Goal: Information Seeking & Learning: Understand process/instructions

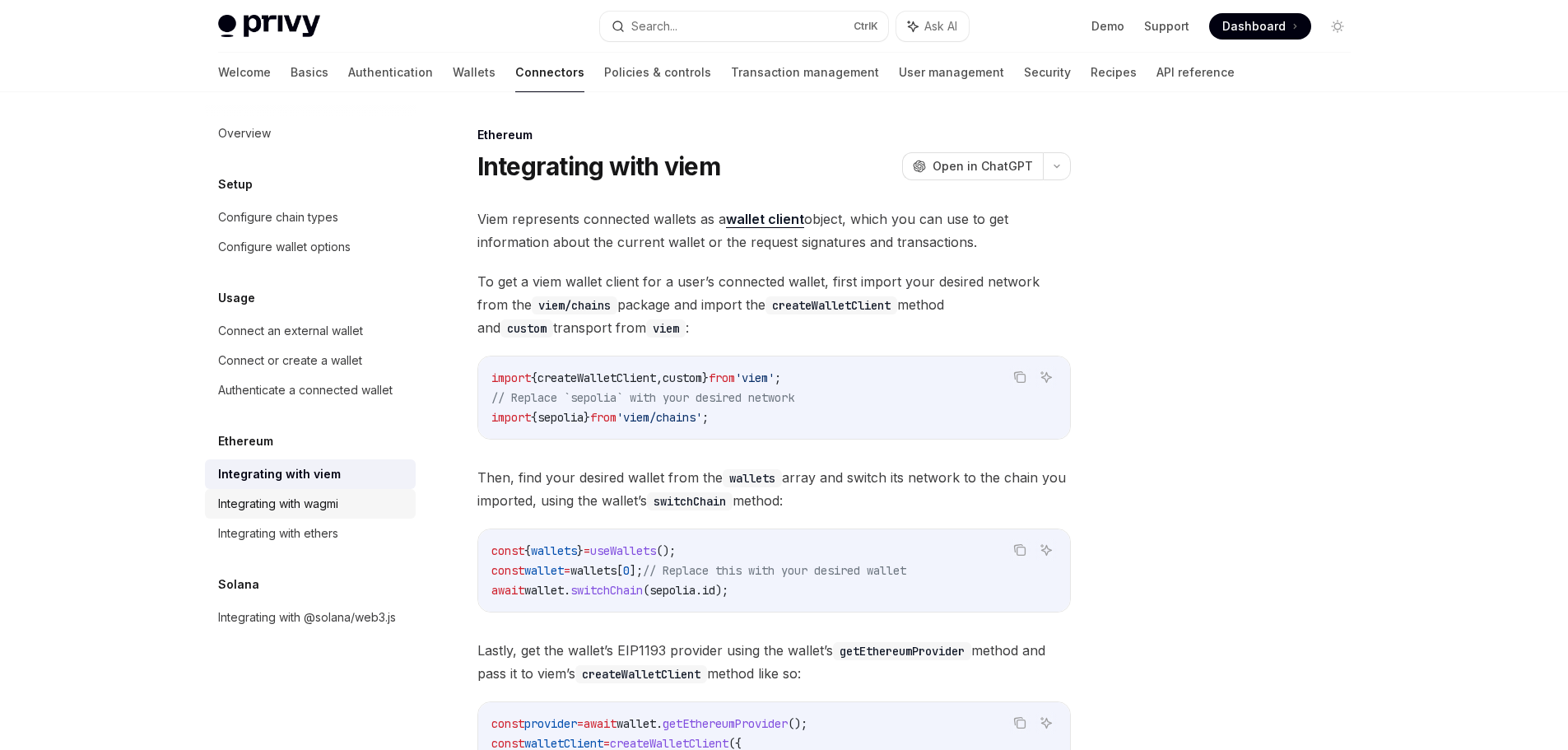
click at [326, 513] on div "Integrating with wagmi" at bounding box center [278, 504] width 120 height 19
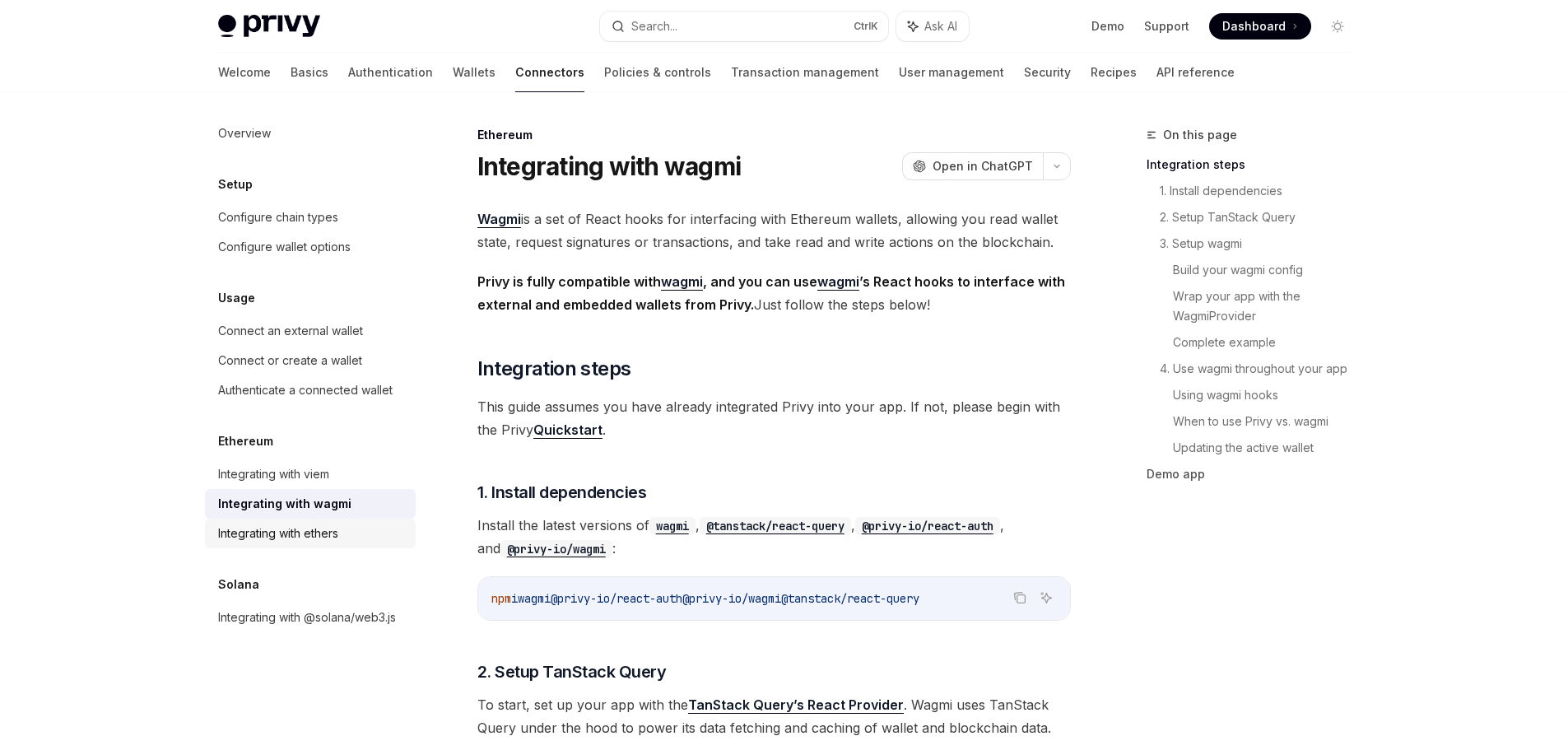
click at [345, 529] on div "Integrating with ethers" at bounding box center [312, 533] width 188 height 19
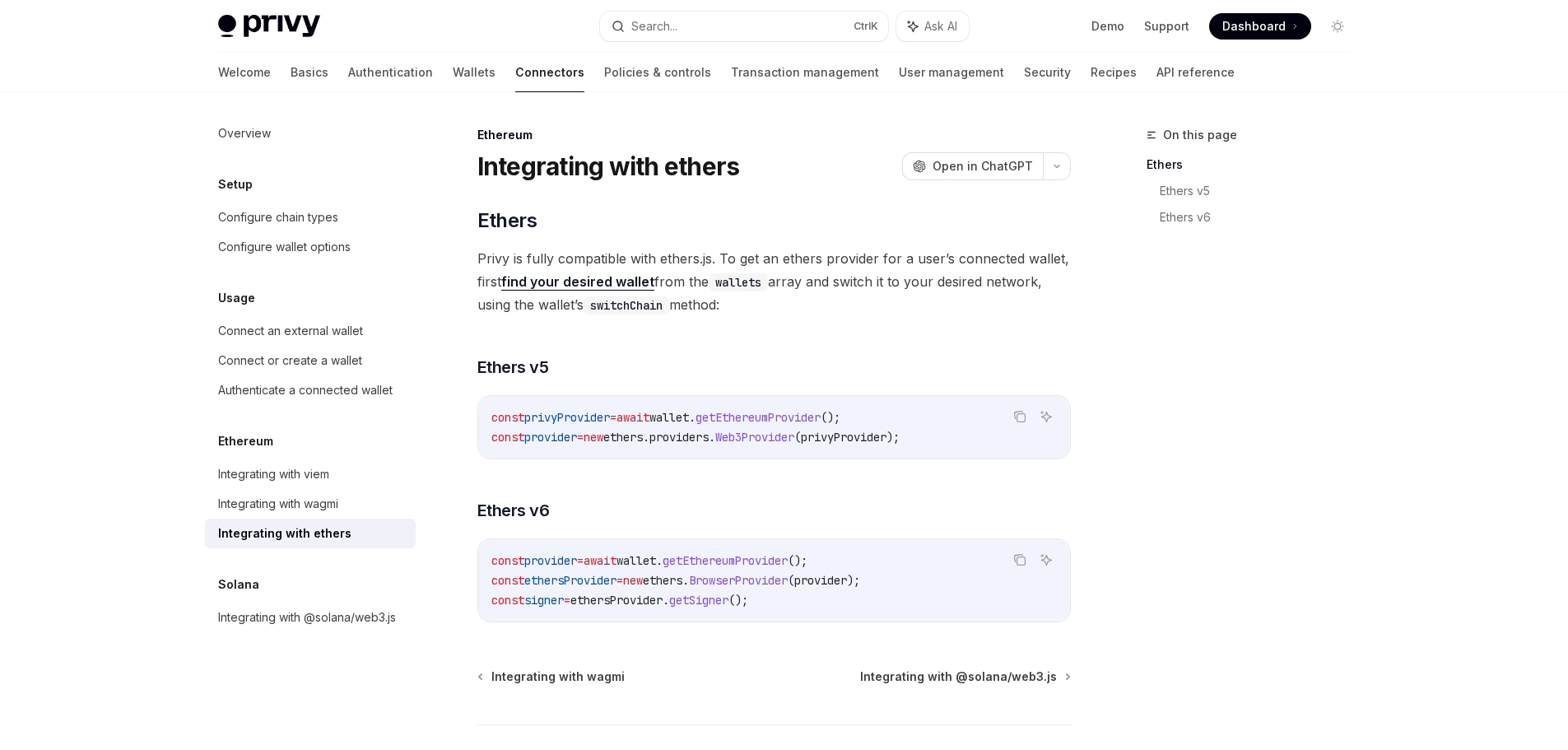
click at [470, 129] on div "Ethereum Integrating with ethers OpenAI Open in ChatGPT OpenAI Open in ChatGPT …" at bounding box center [620, 496] width 908 height 742
click at [325, 481] on div "Integrating with viem" at bounding box center [273, 474] width 111 height 19
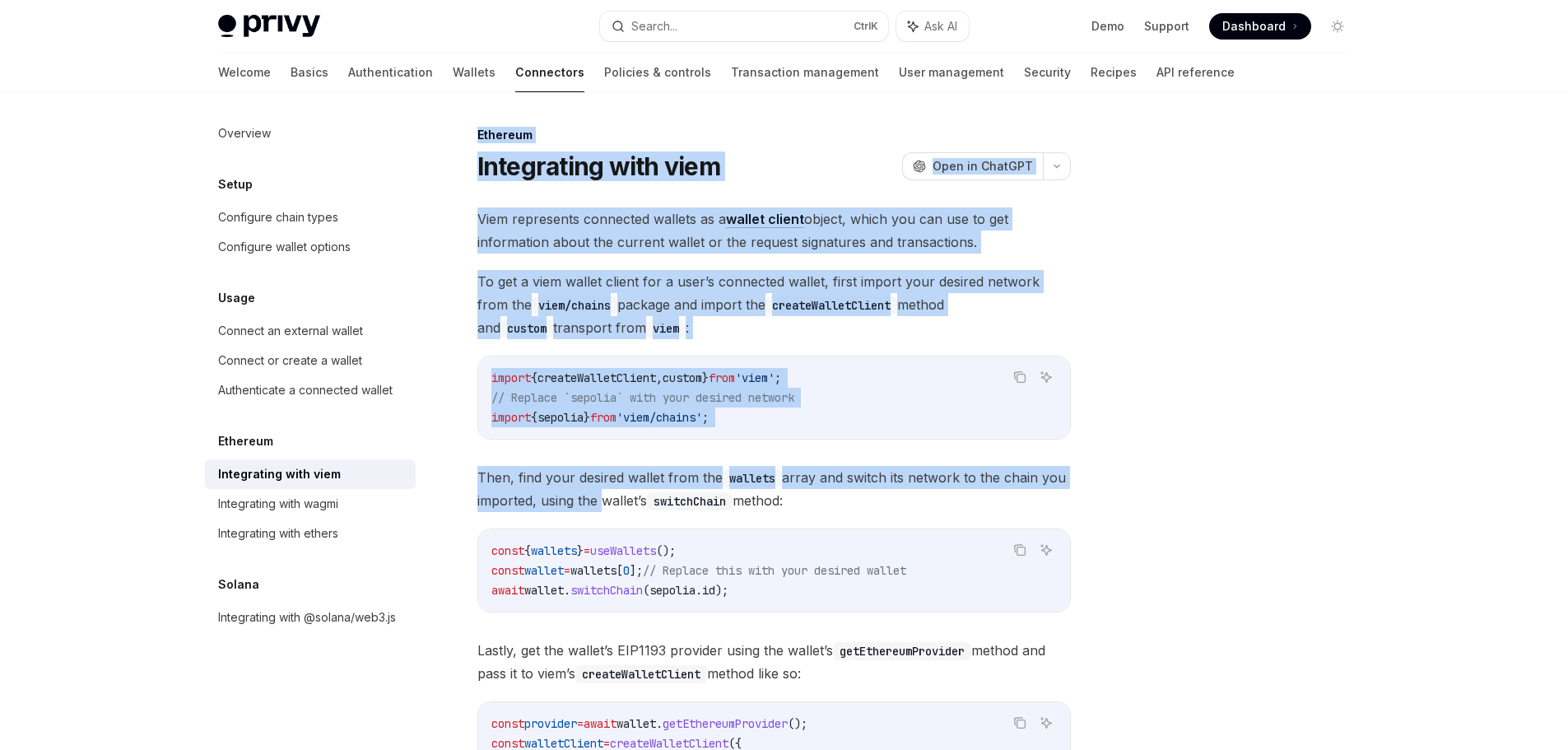
drag, startPoint x: 472, startPoint y: 135, endPoint x: 600, endPoint y: 513, distance: 399.1
click at [600, 508] on div "Ethereum Integrating with viem OpenAI Open in ChatGPT OpenAI Open in ChatGPT Vi…" at bounding box center [620, 643] width 908 height 1037
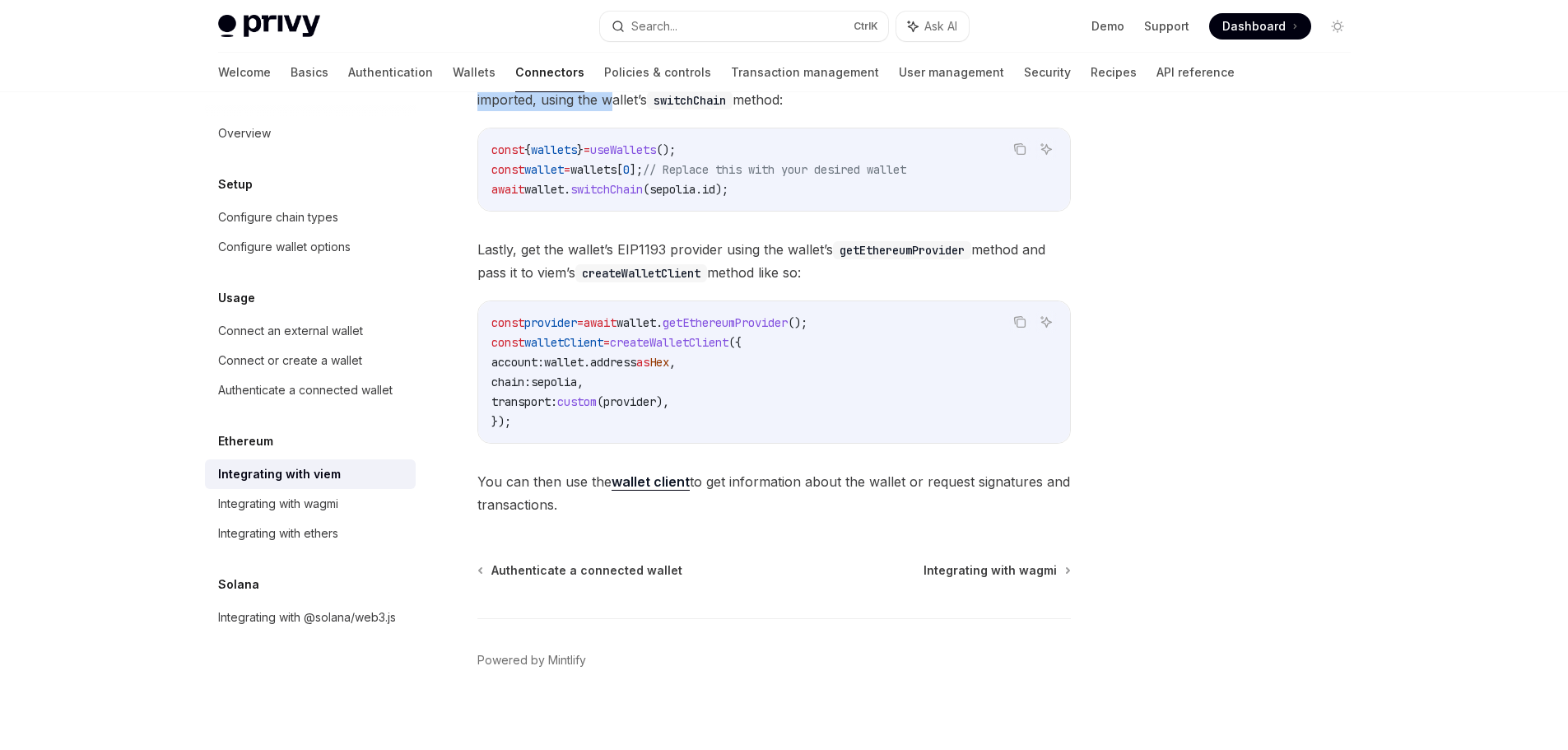
scroll to position [412, 0]
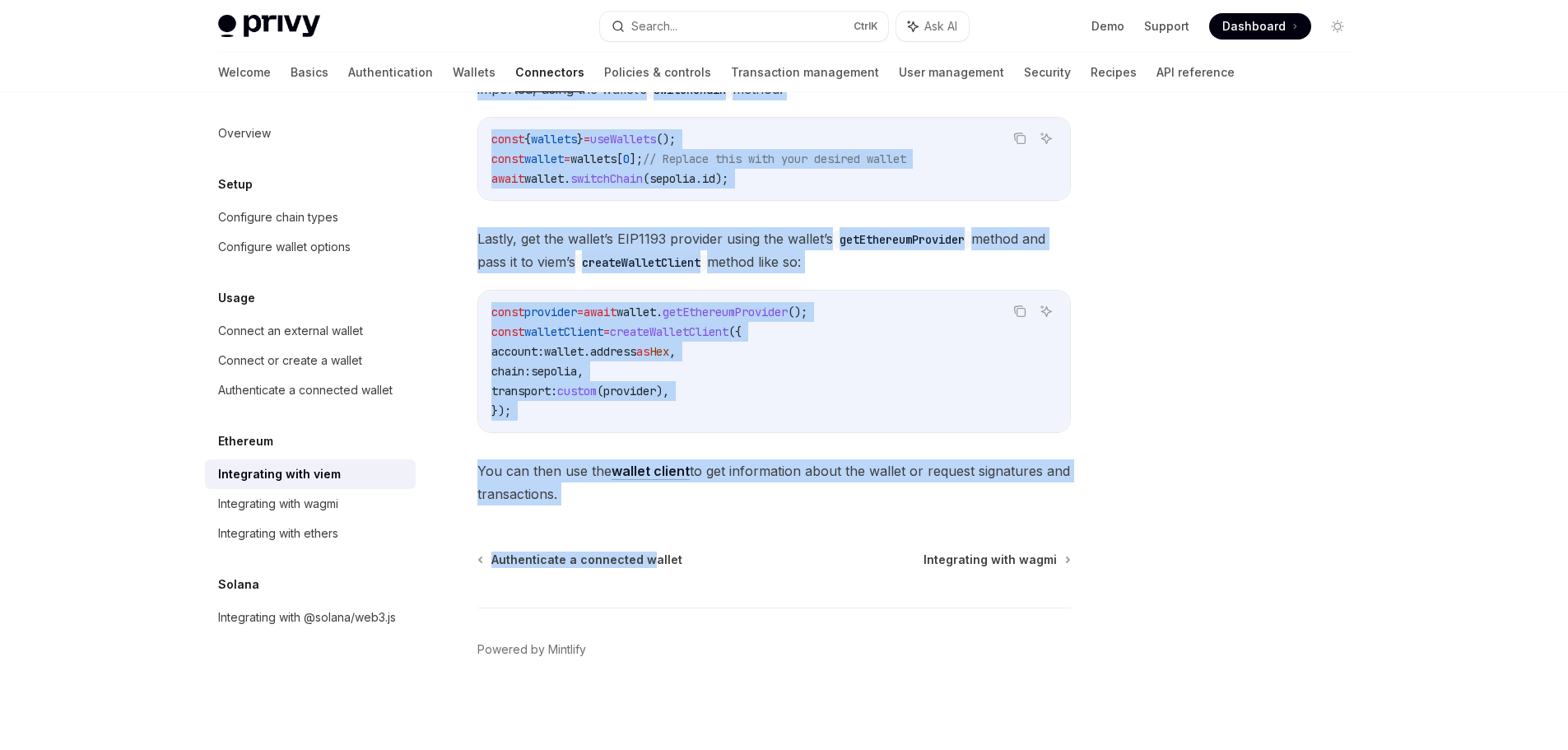
click at [645, 512] on div "Ethereum Integrating with viem OpenAI Open in ChatGPT OpenAI Open in ChatGPT Vi…" at bounding box center [620, 232] width 908 height 1037
copy div "Ethereum Integrating with viem OpenAI Open in ChatGPT OpenAI Open in ChatGPT Vi…"
click at [598, 509] on div "Ethereum Integrating with viem OpenAI Open in ChatGPT OpenAI Open in ChatGPT Vi…" at bounding box center [620, 232] width 908 height 1037
click at [684, 552] on div "Authenticate a connected wallet Integrating with wagmi" at bounding box center [774, 559] width 594 height 16
copy div "Ethereum Integrating with viem OpenAI Open in ChatGPT OpenAI Open in ChatGPT Vi…"
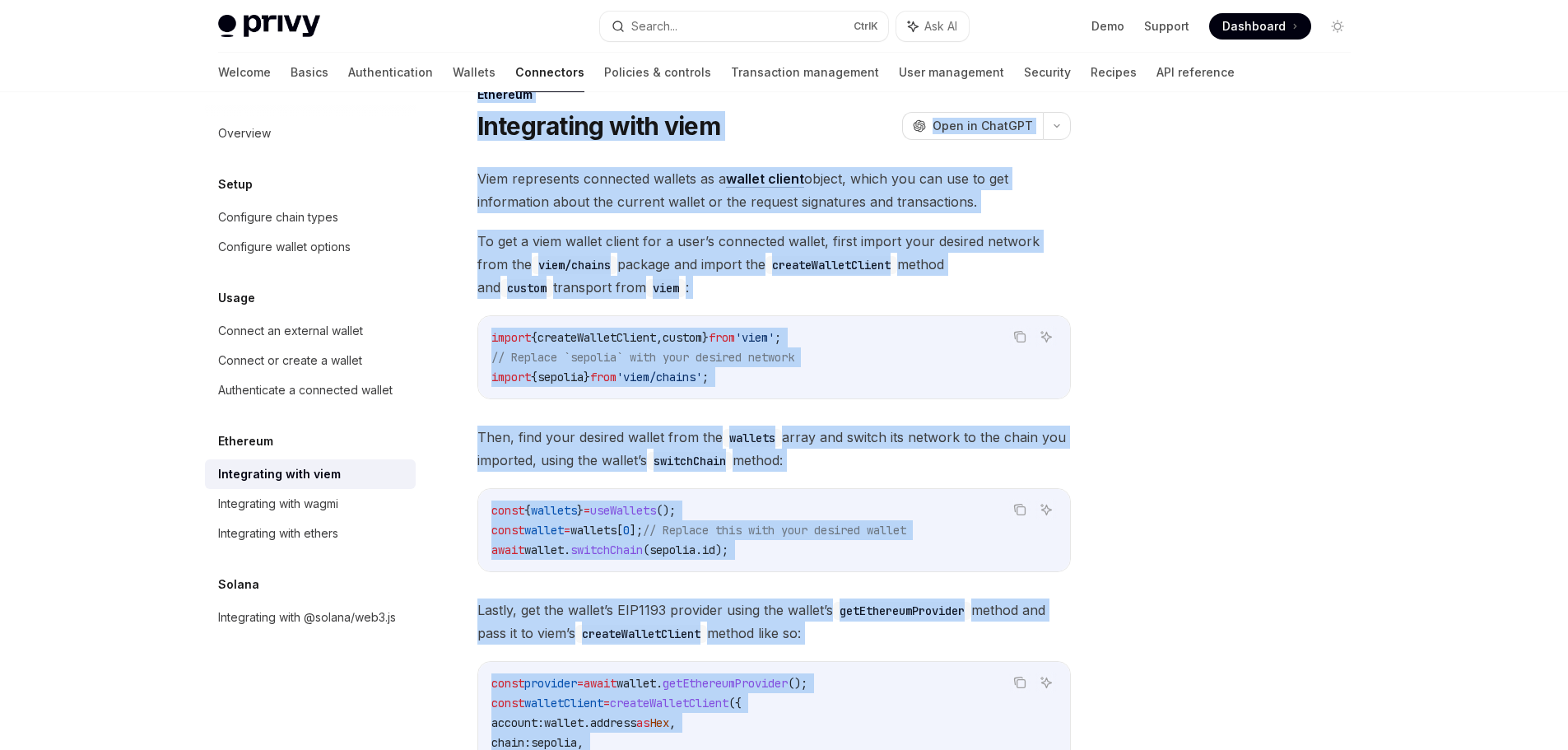
scroll to position [0, 0]
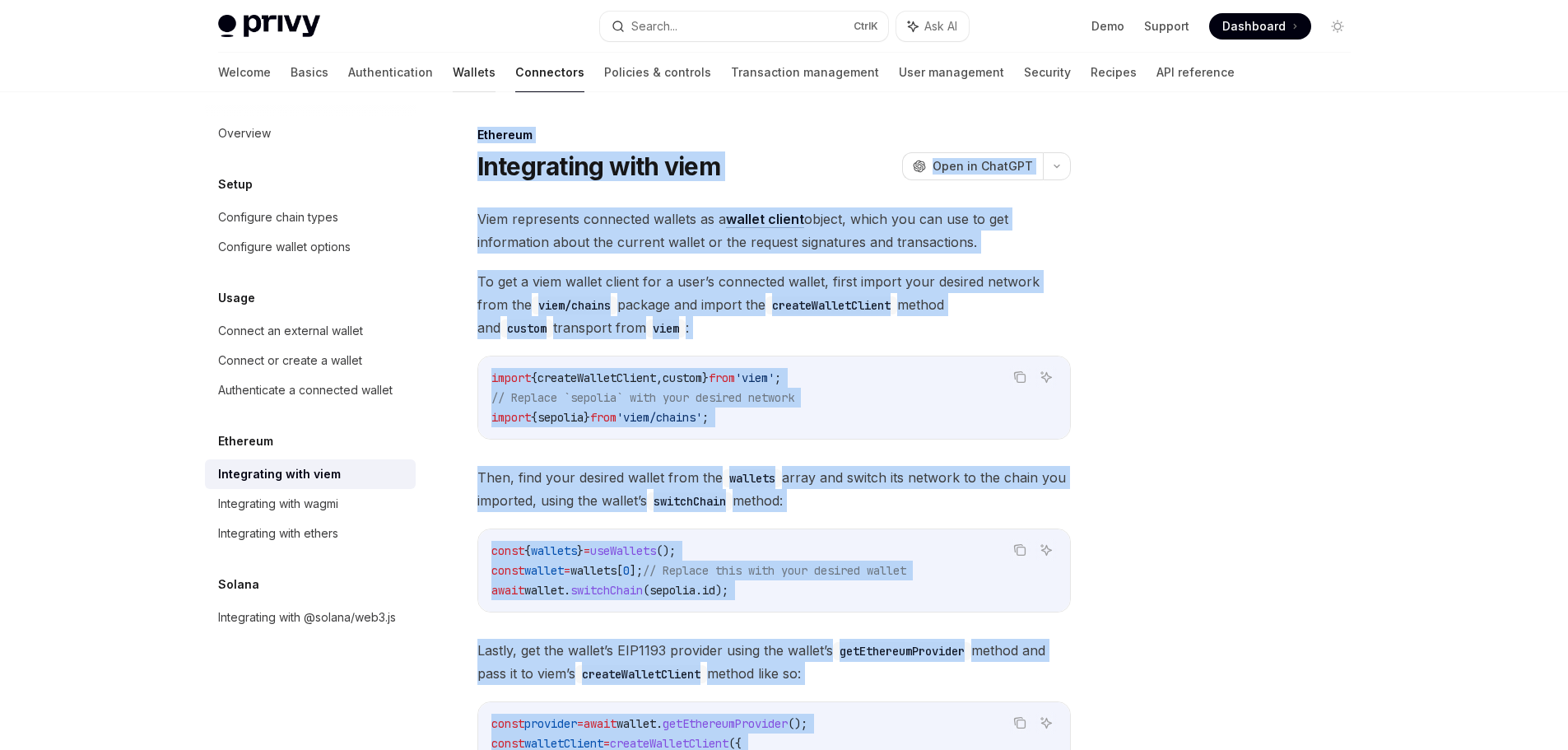
click at [452, 76] on link "Wallets" at bounding box center [474, 72] width 43 height 40
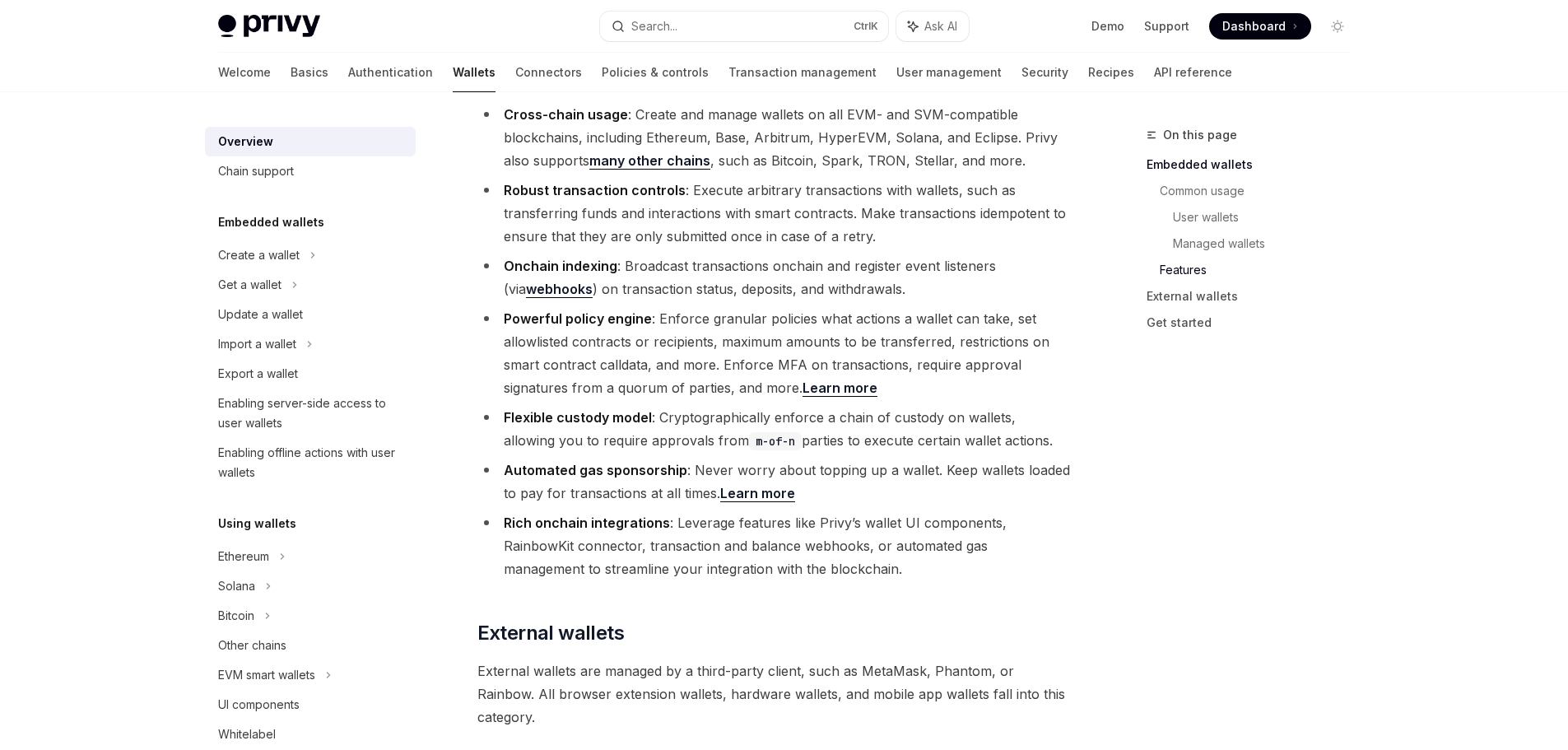
scroll to position [2141, 0]
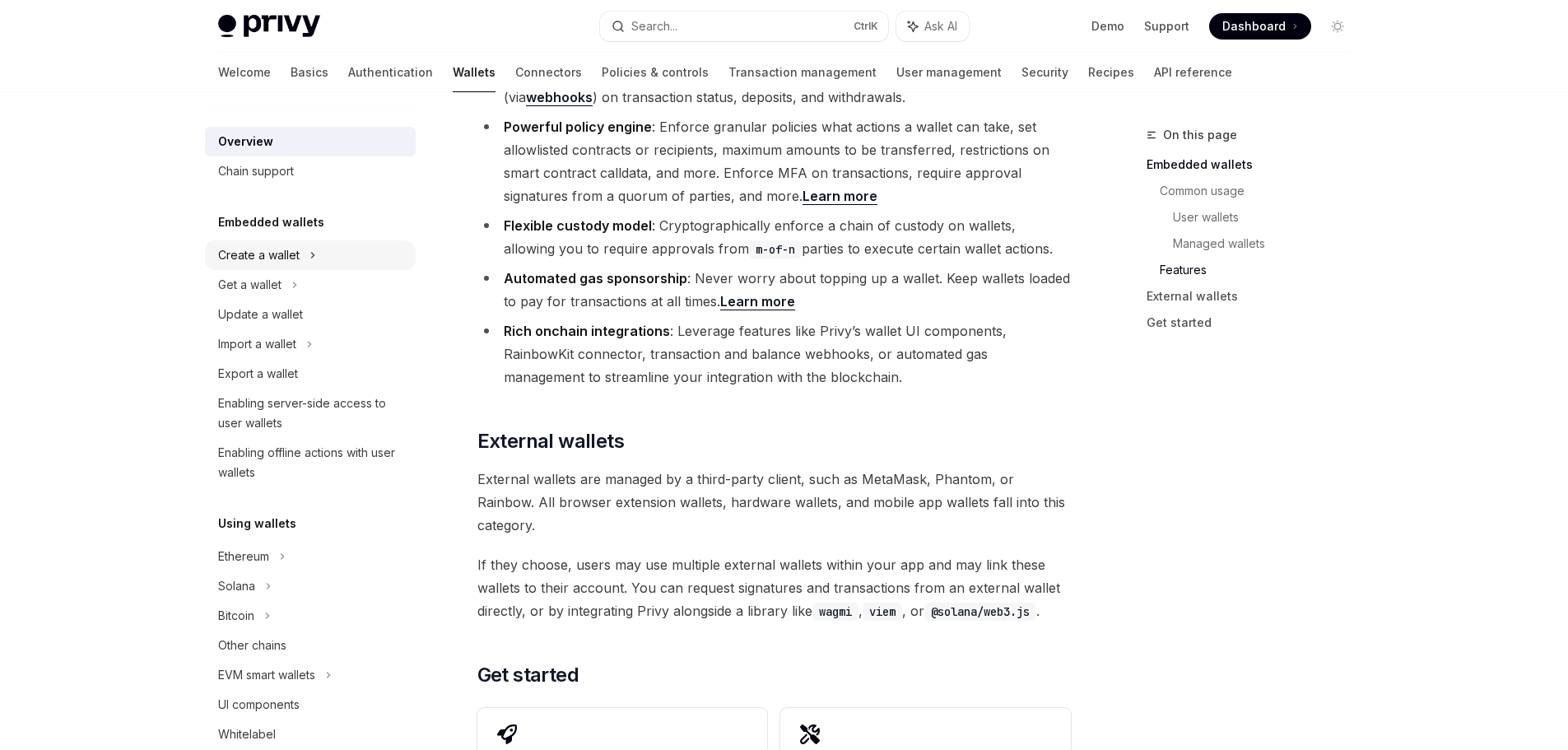
click at [305, 261] on div "Create a wallet" at bounding box center [311, 255] width 211 height 30
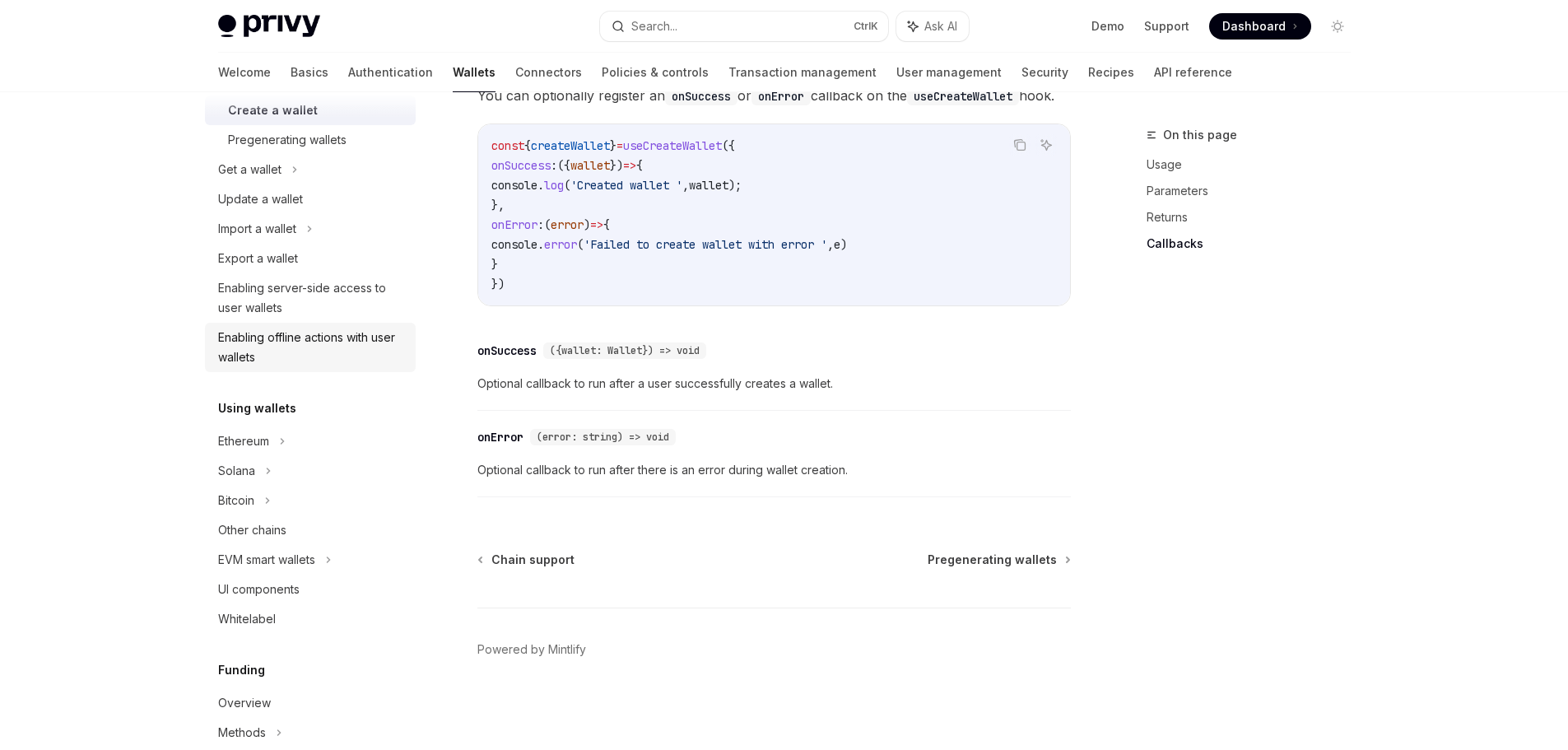
scroll to position [247, 0]
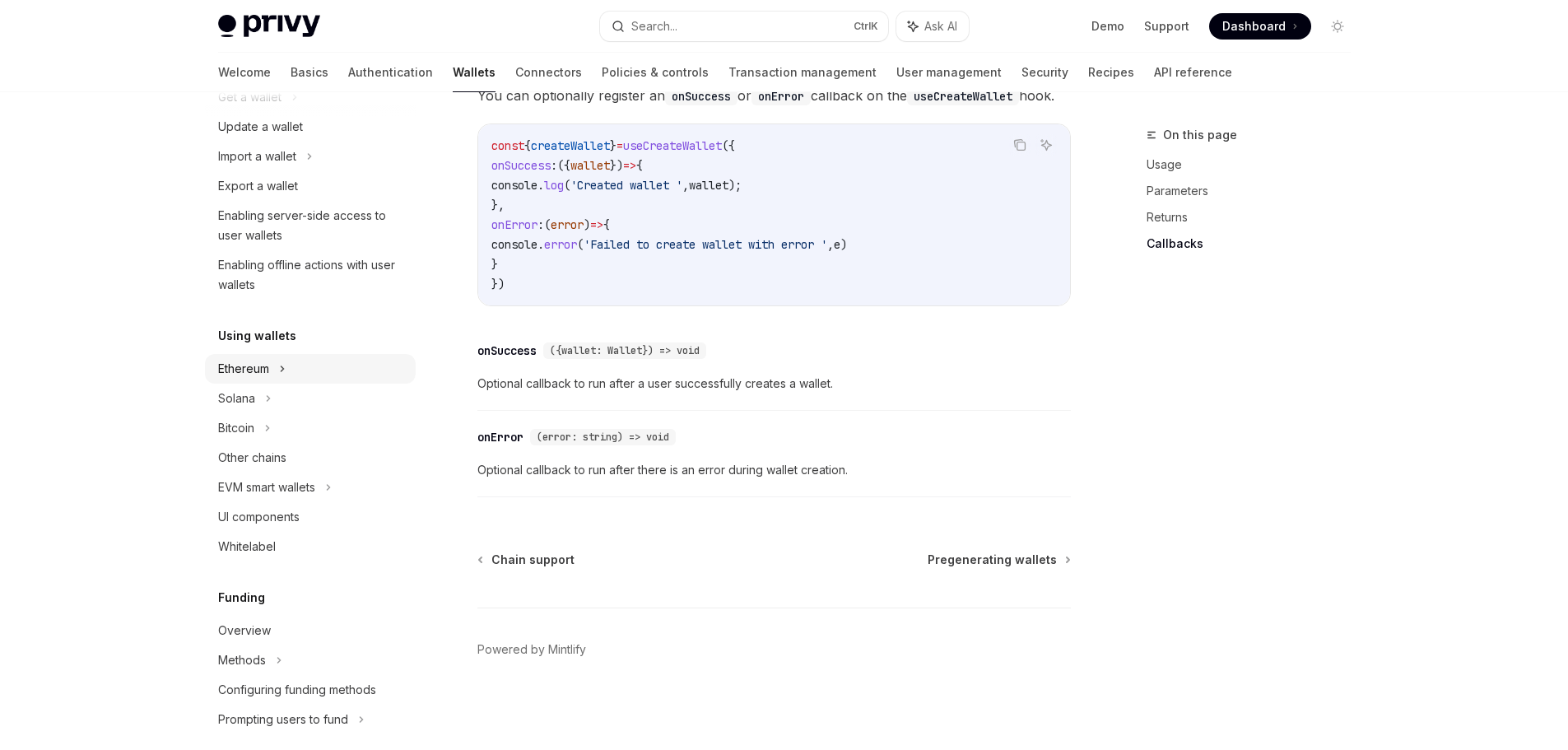
click at [303, 12] on icon at bounding box center [313, 8] width 19 height 7
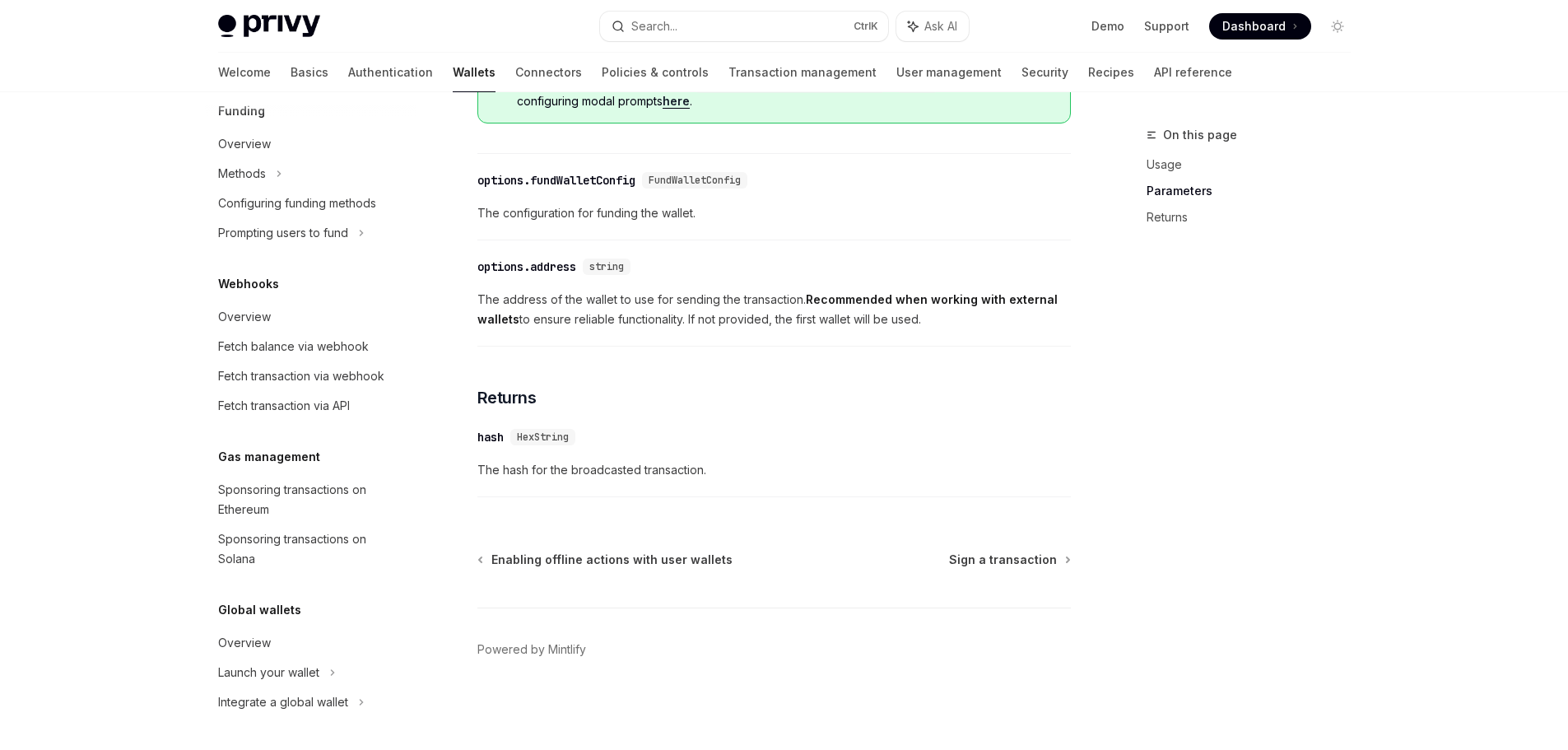
scroll to position [939, 0]
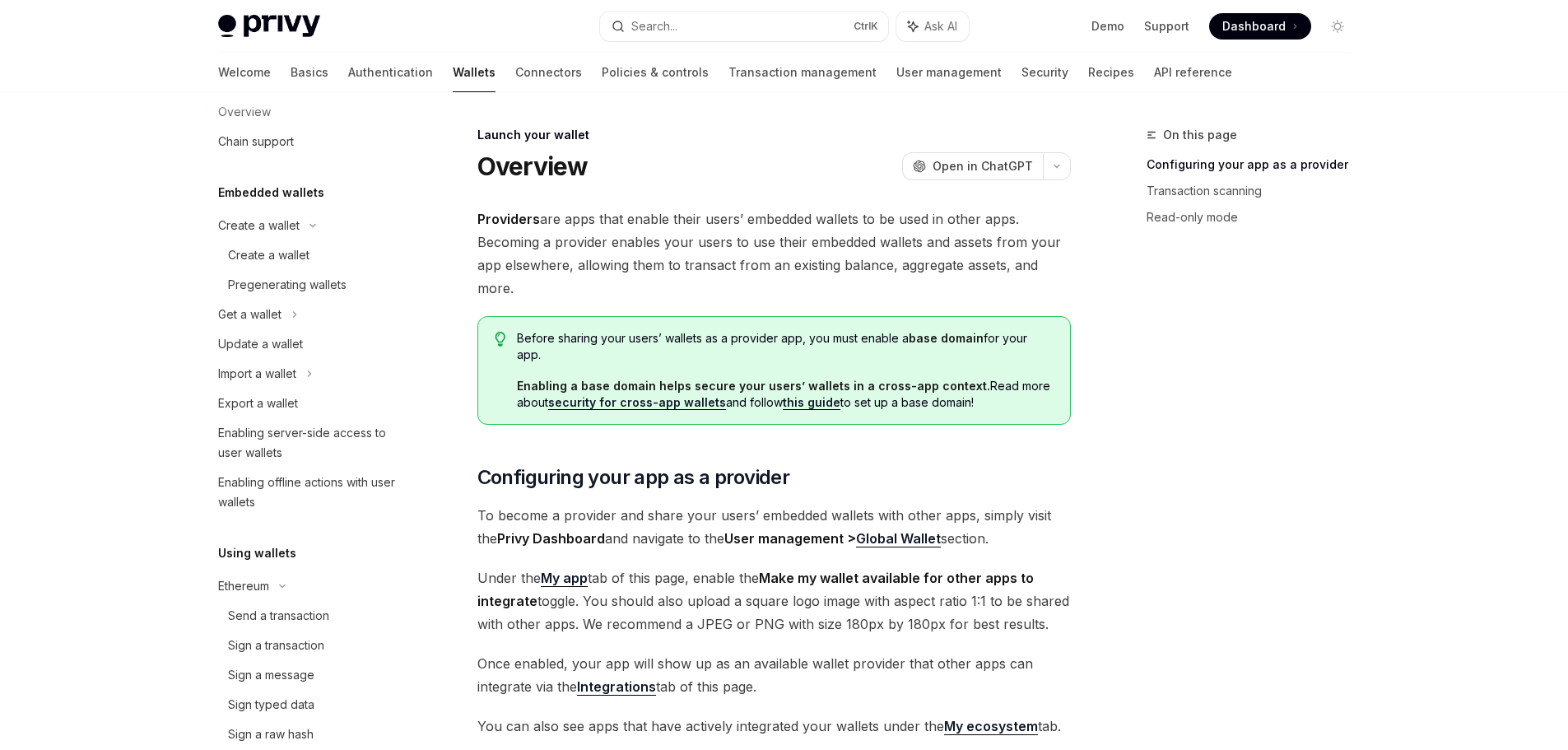
scroll to position [9, 0]
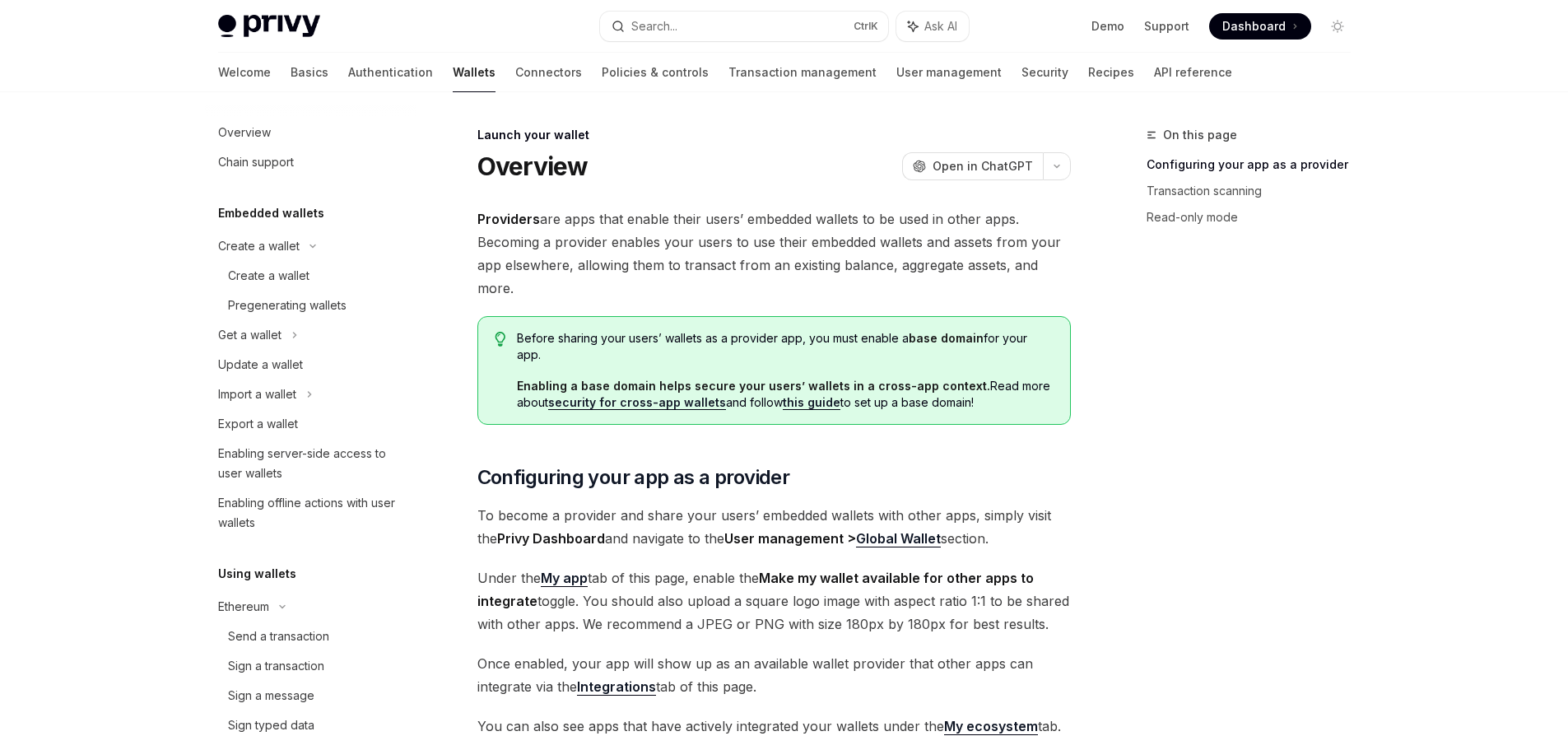
click at [262, 216] on h5 "Embedded wallets" at bounding box center [271, 213] width 107 height 19
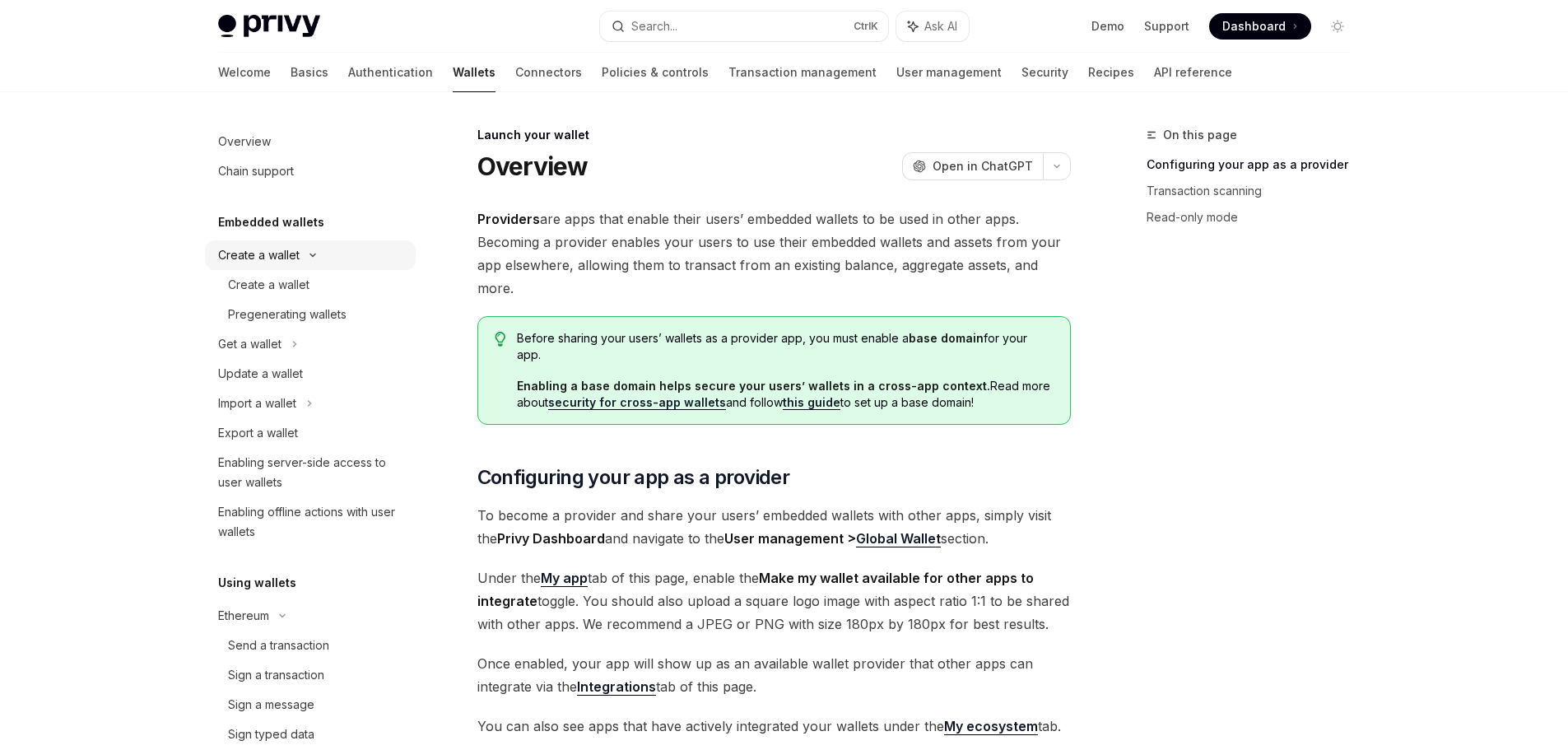
click at [277, 255] on div "Create a wallet" at bounding box center [259, 255] width 81 height 19
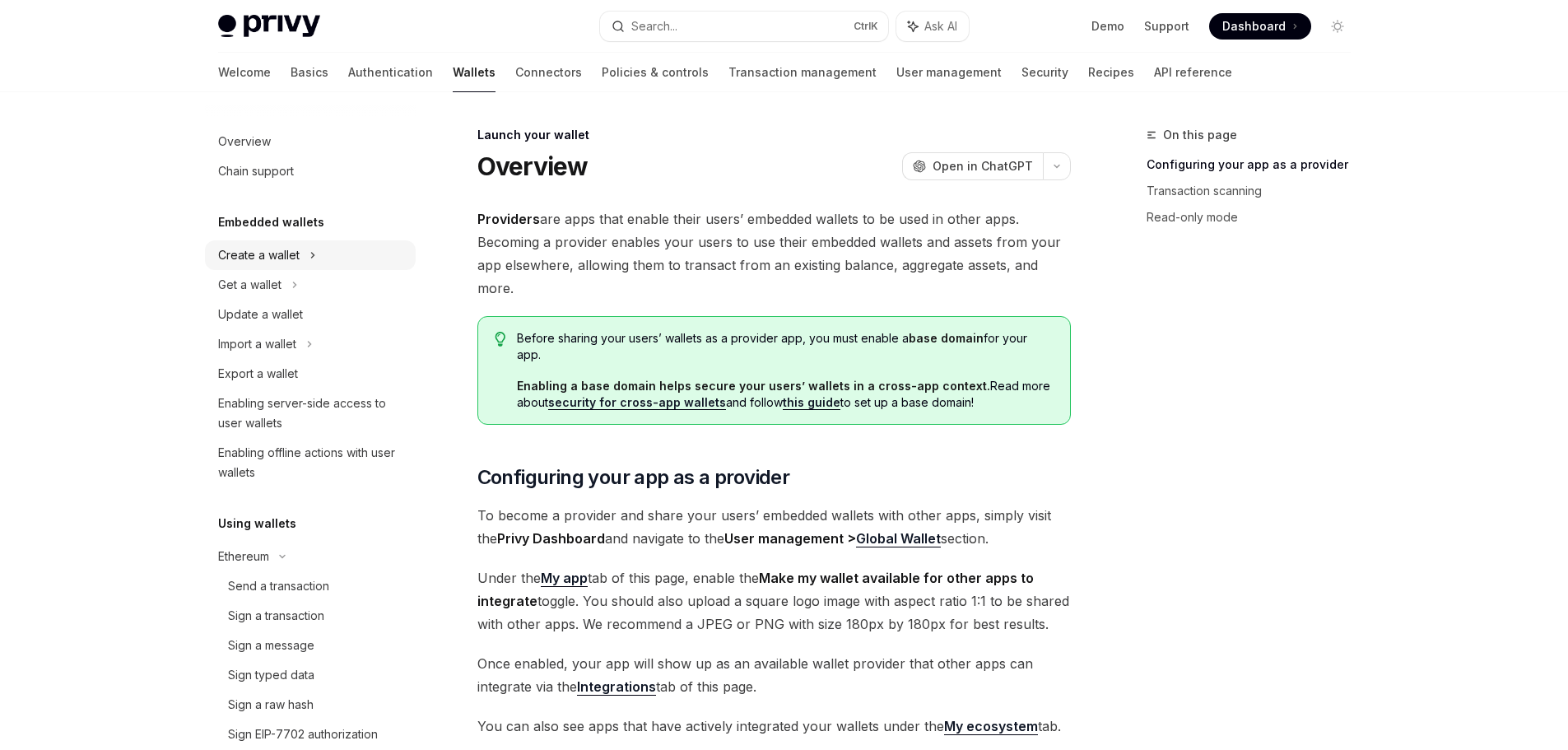
click at [277, 255] on div "Create a wallet" at bounding box center [259, 255] width 81 height 19
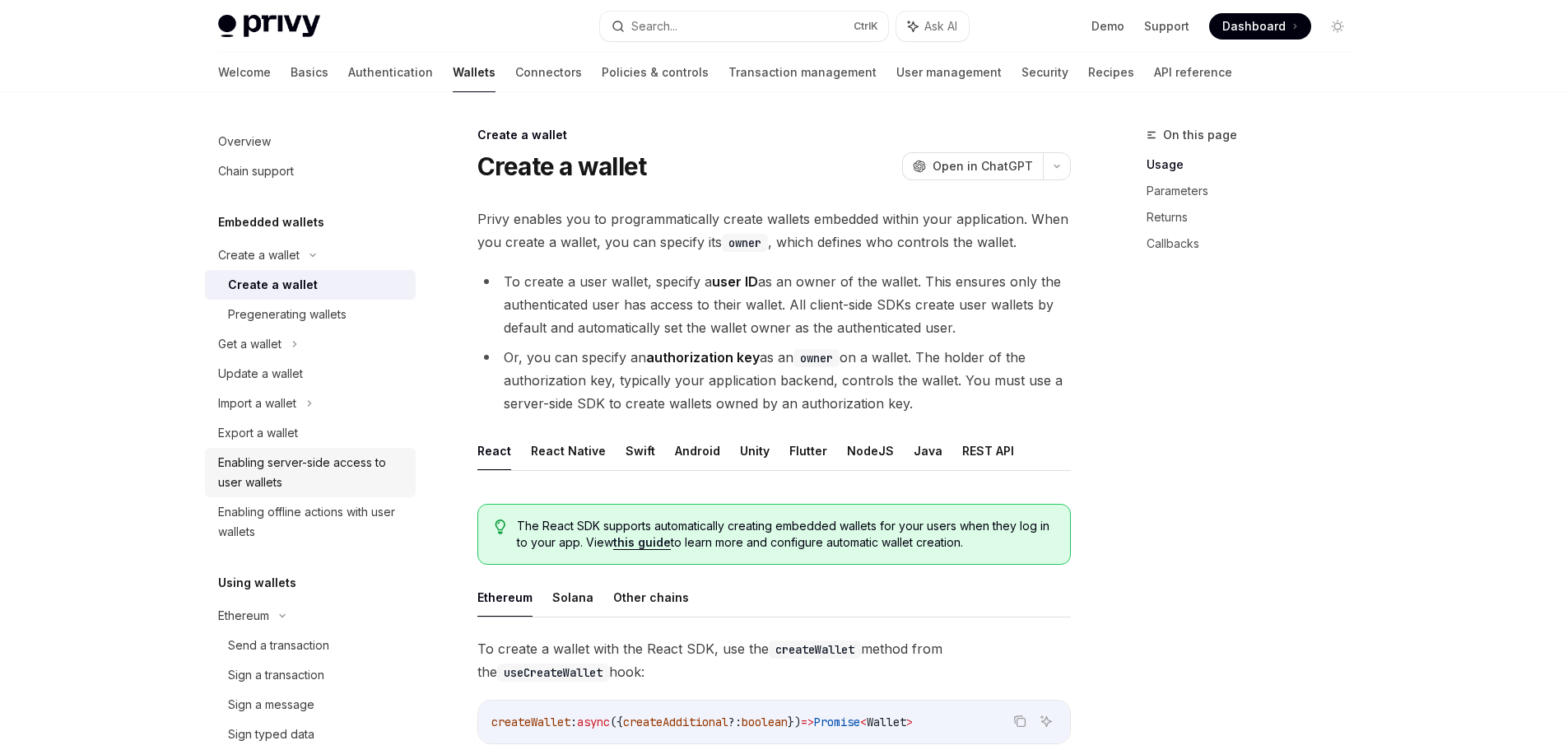
click at [287, 482] on div "Enabling server-side access to user wallets" at bounding box center [312, 472] width 188 height 40
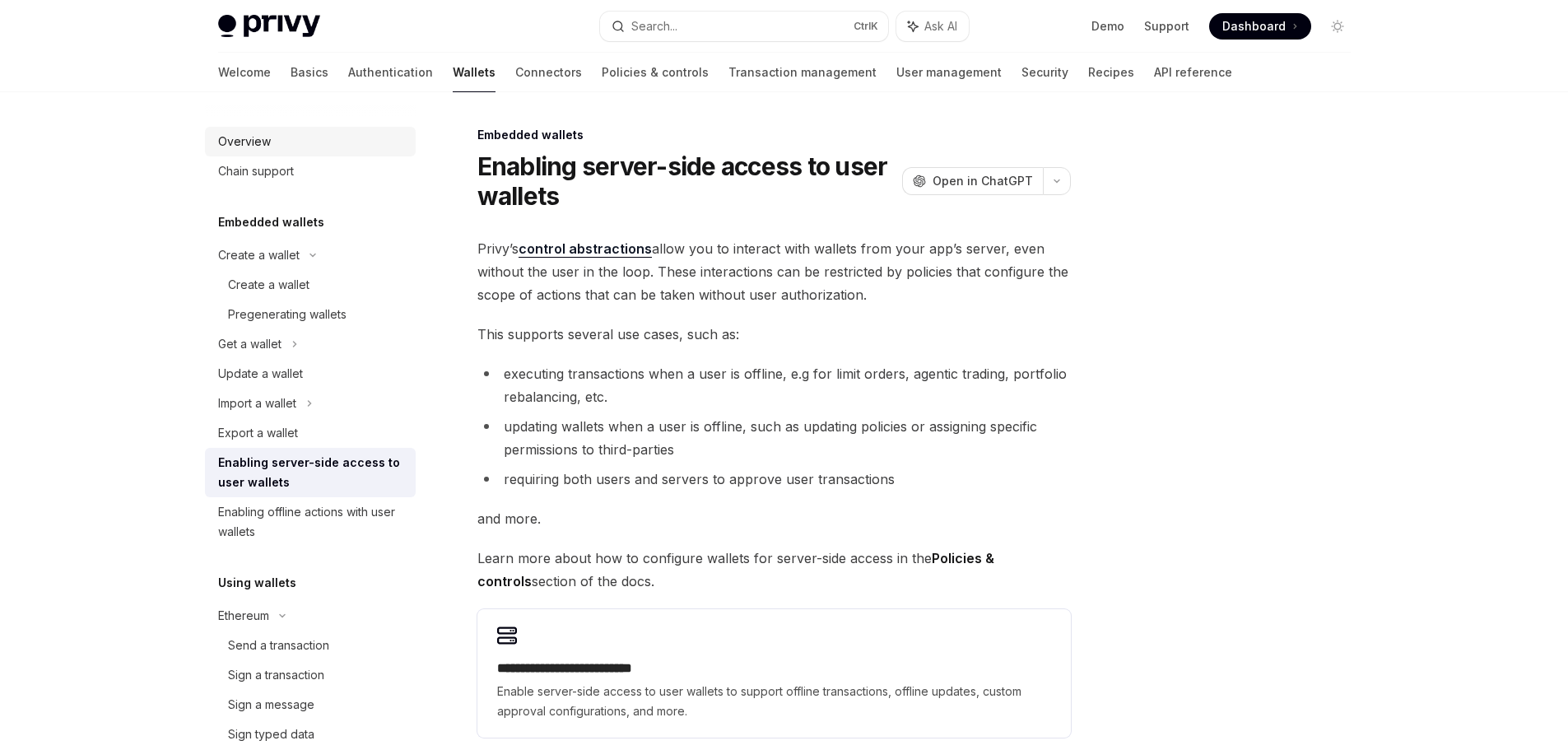
click at [265, 143] on div "Overview" at bounding box center [244, 141] width 52 height 19
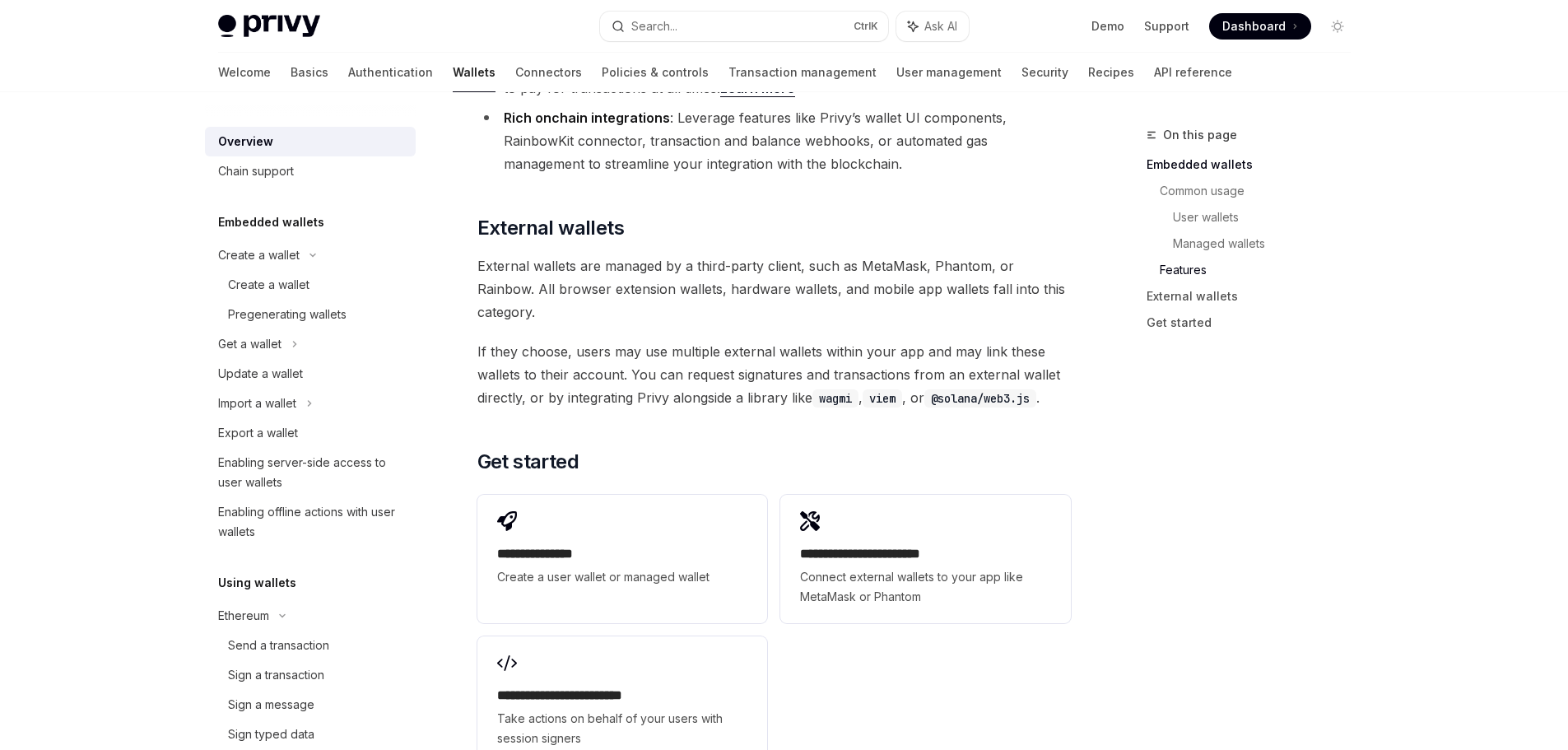
scroll to position [2388, 0]
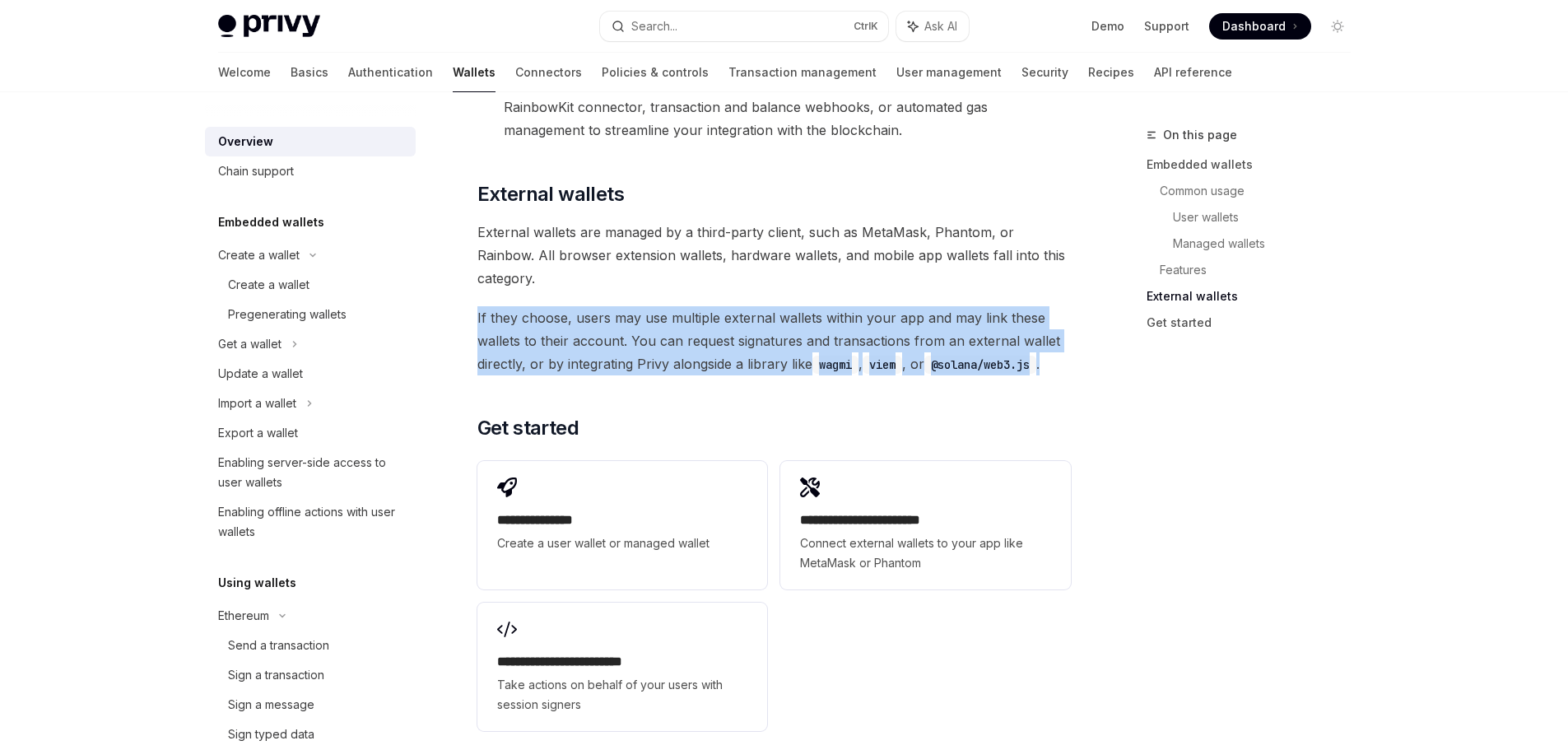
drag, startPoint x: 474, startPoint y: 228, endPoint x: 1060, endPoint y: 282, distance: 588.5
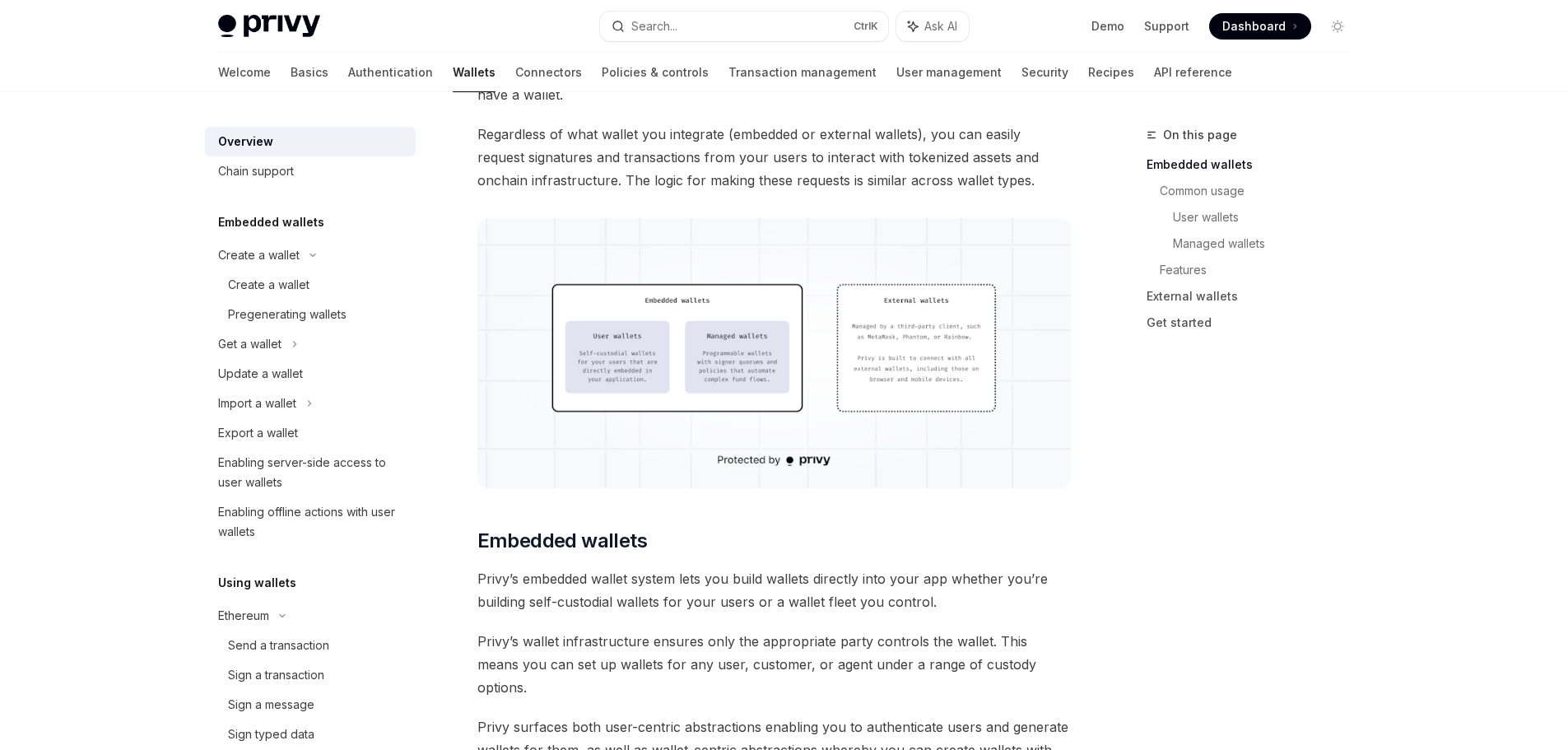
scroll to position [0, 0]
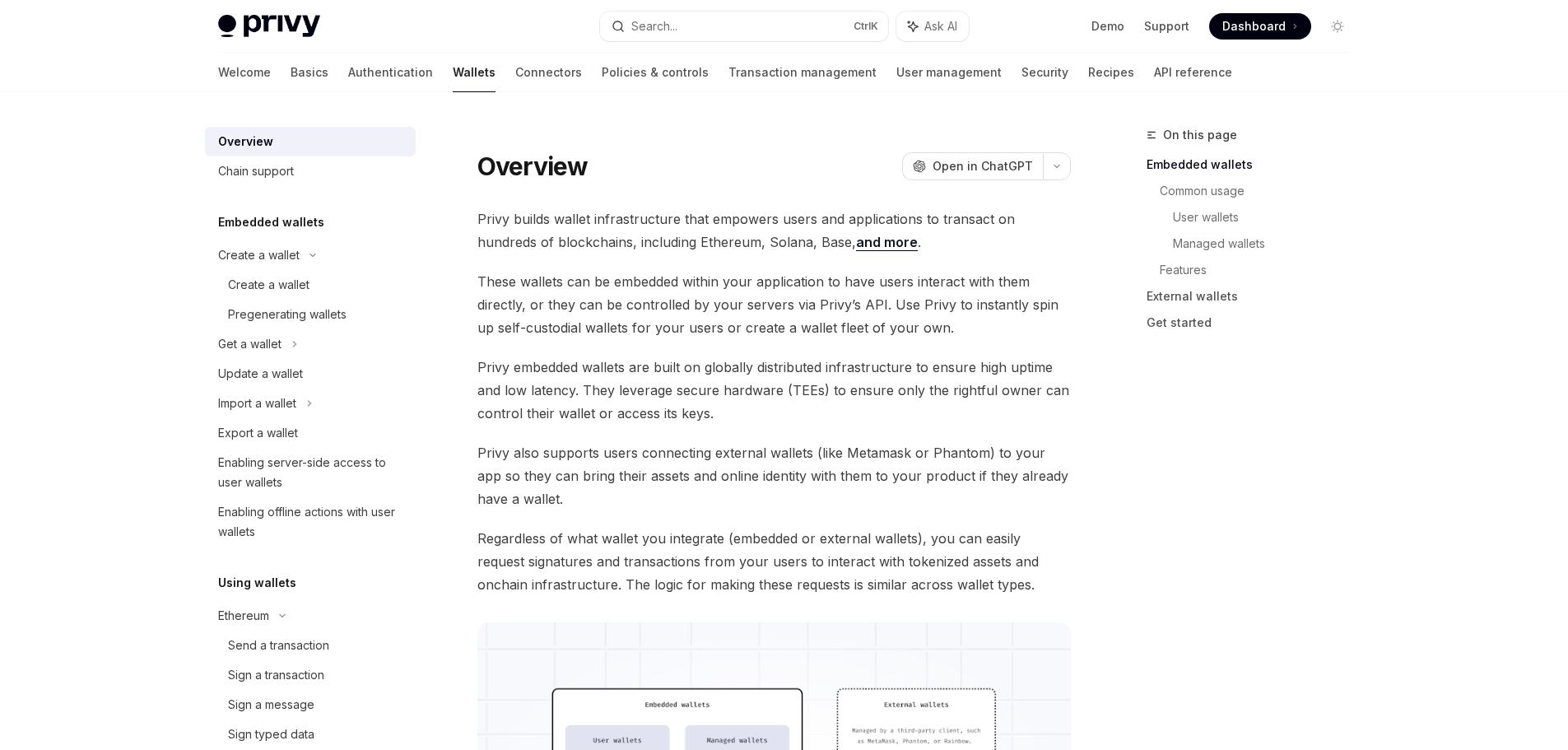
drag, startPoint x: 981, startPoint y: 335, endPoint x: 892, endPoint y: 145, distance: 209.8
click at [896, 74] on link "User management" at bounding box center [948, 72] width 106 height 40
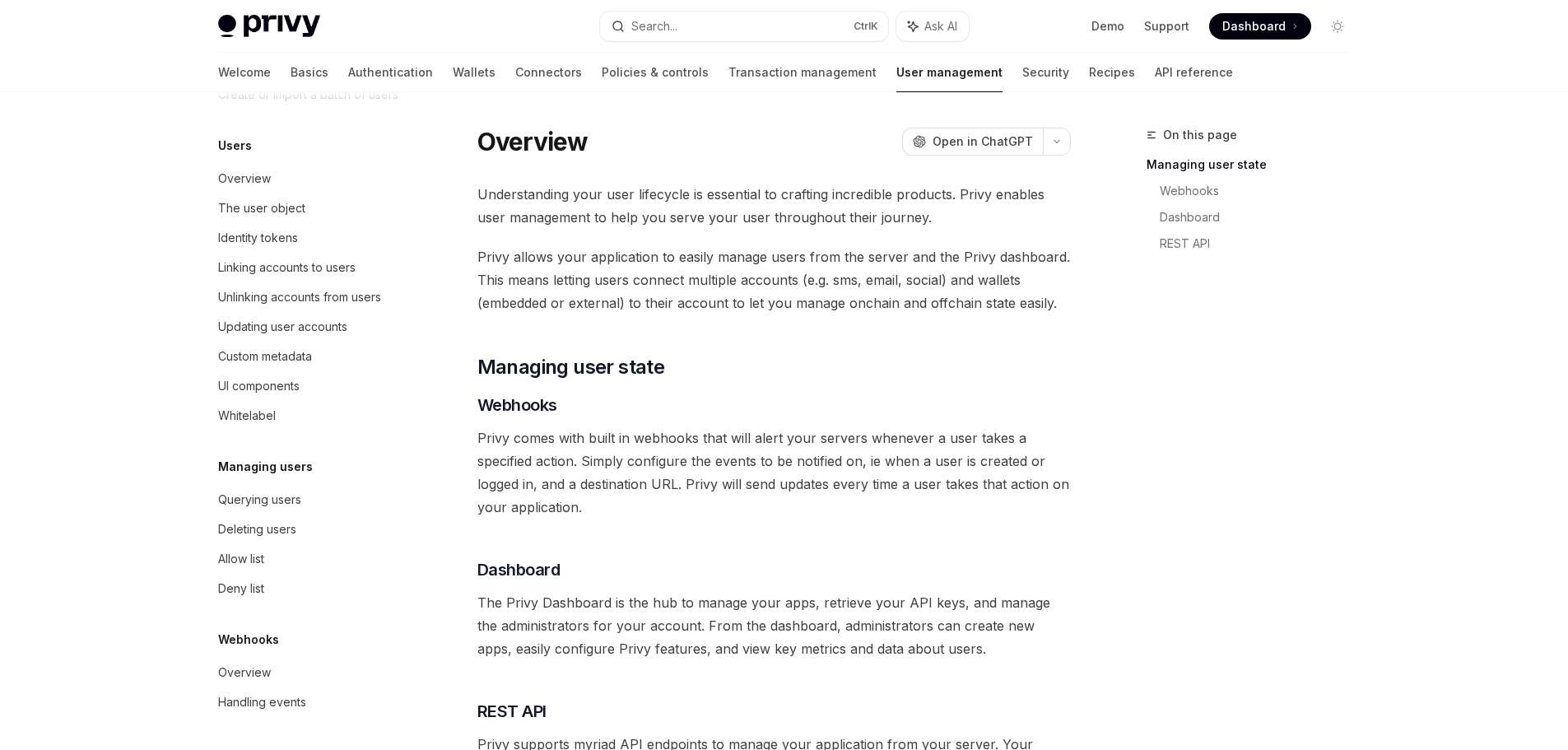
scroll to position [202, 0]
click at [306, 383] on div "UI components" at bounding box center [312, 386] width 188 height 19
type textarea "*"
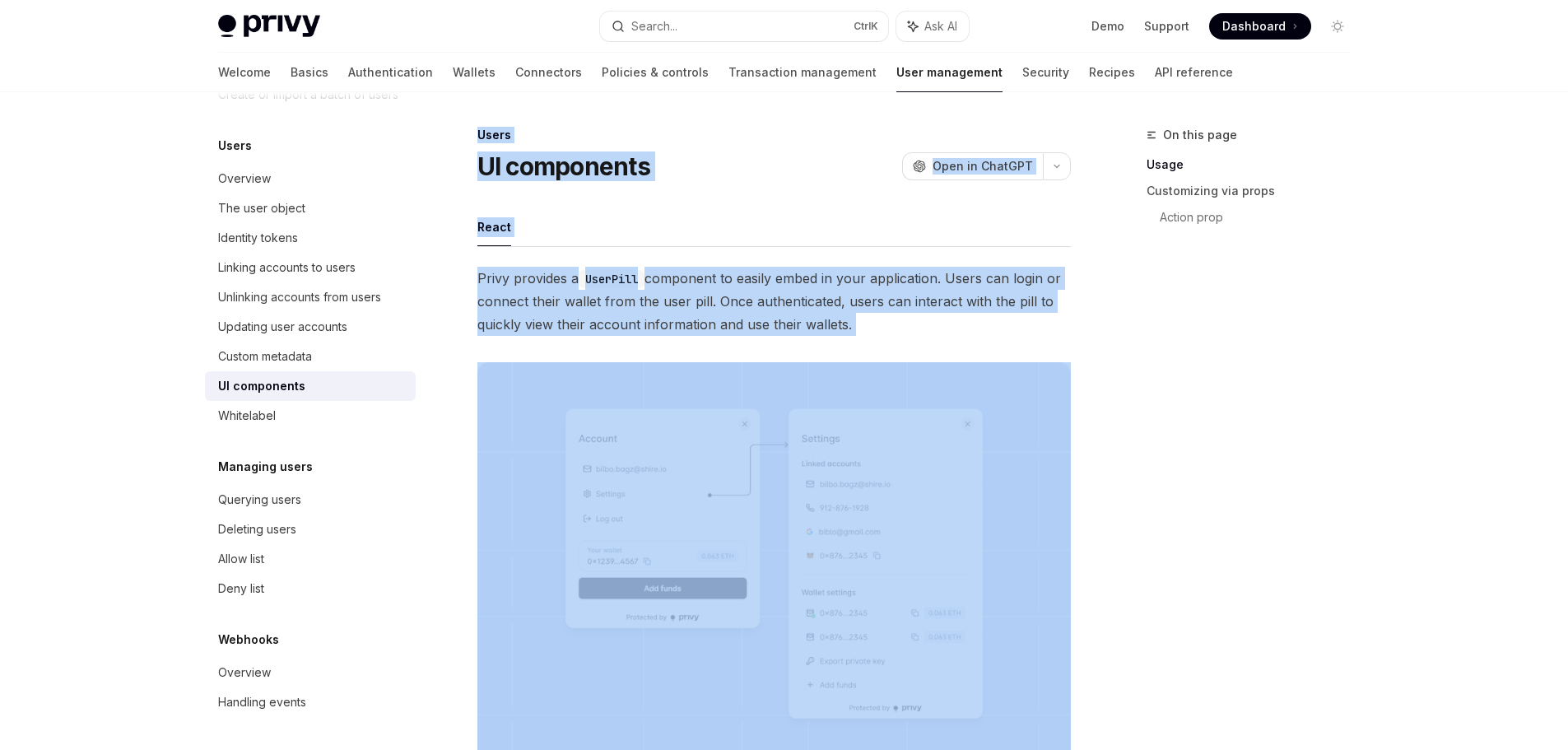
drag, startPoint x: 466, startPoint y: 128, endPoint x: 1046, endPoint y: 617, distance: 758.6
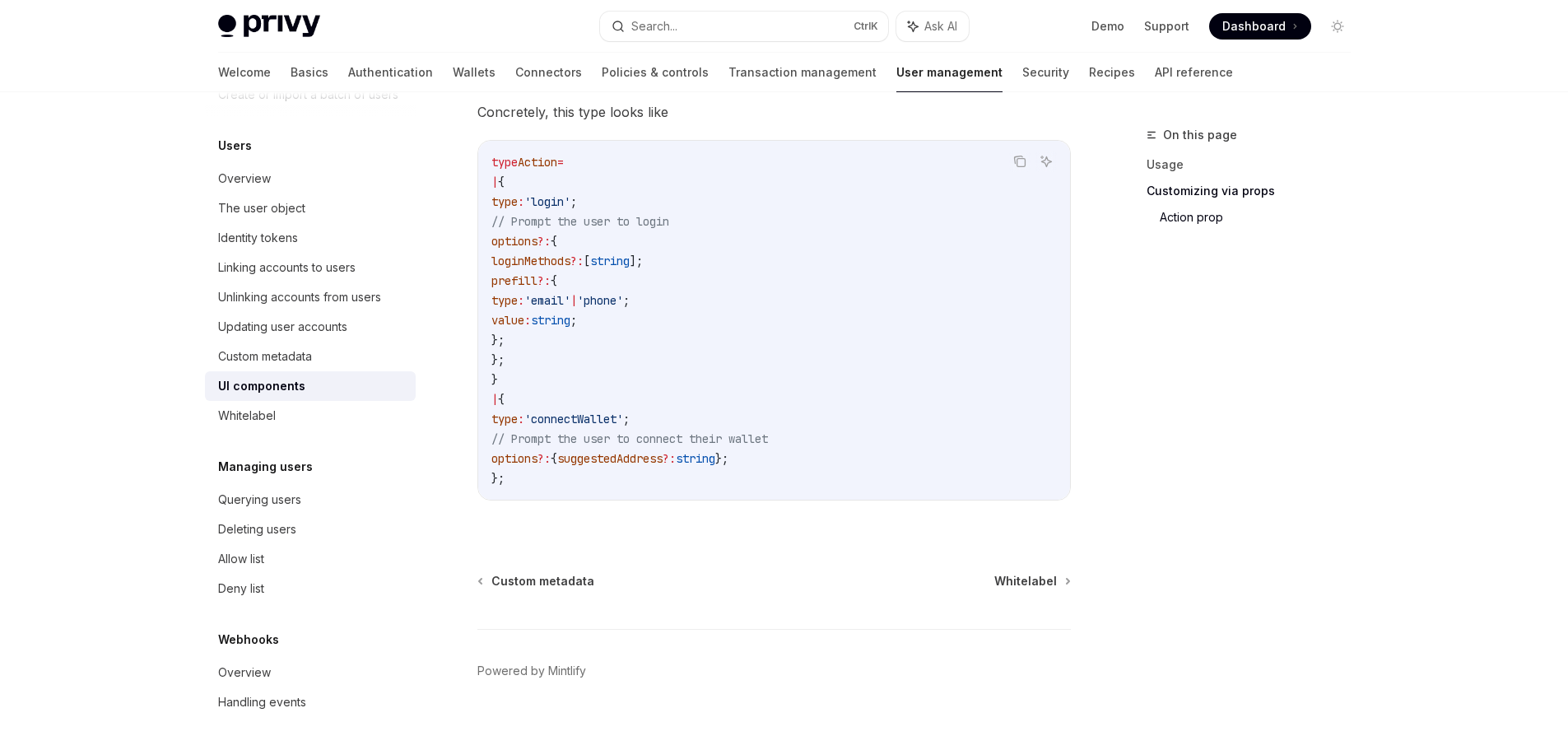
scroll to position [2921, 0]
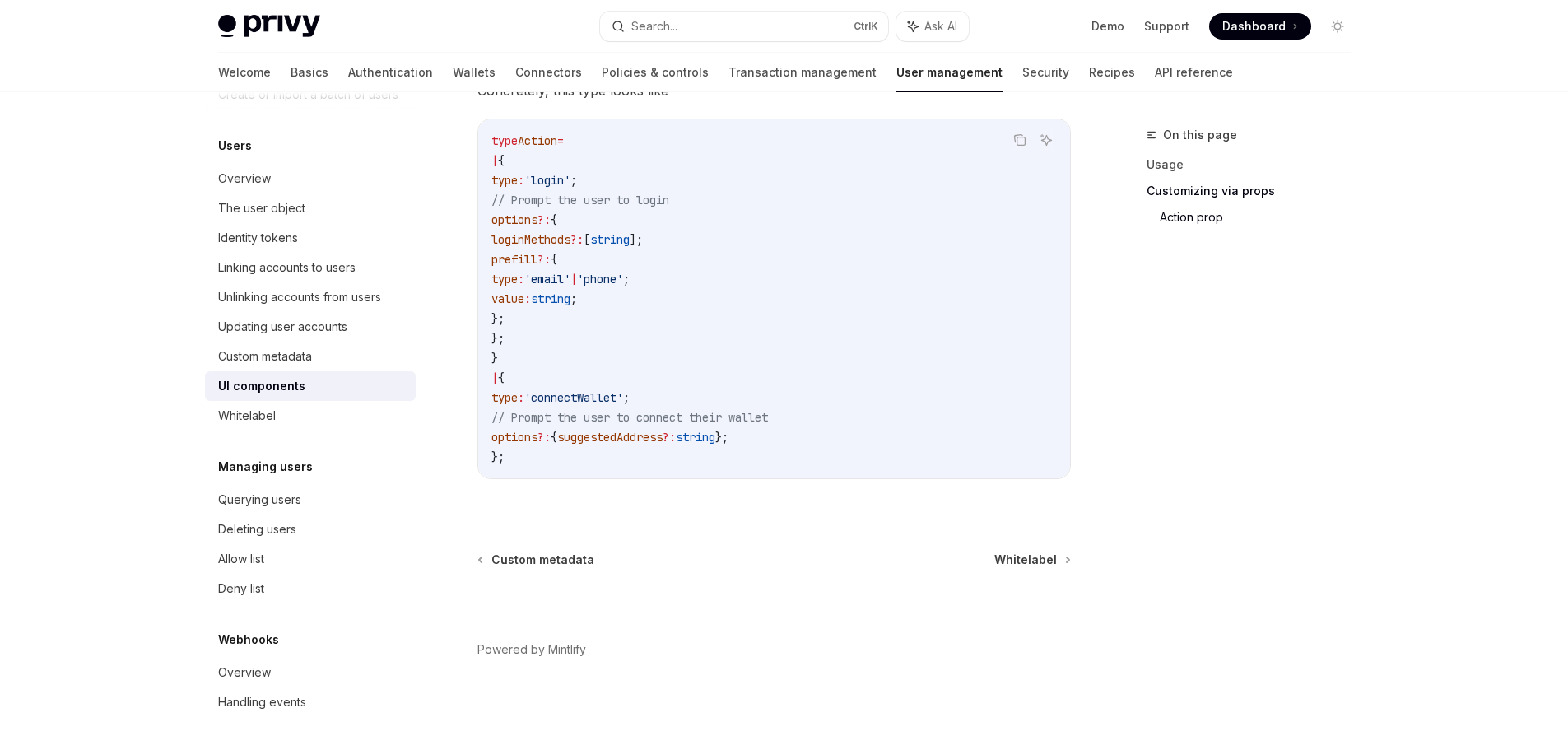
copy div "Users UI components OpenAI Open in ChatGPT OpenAI Open in ChatGPT React Privy p…"
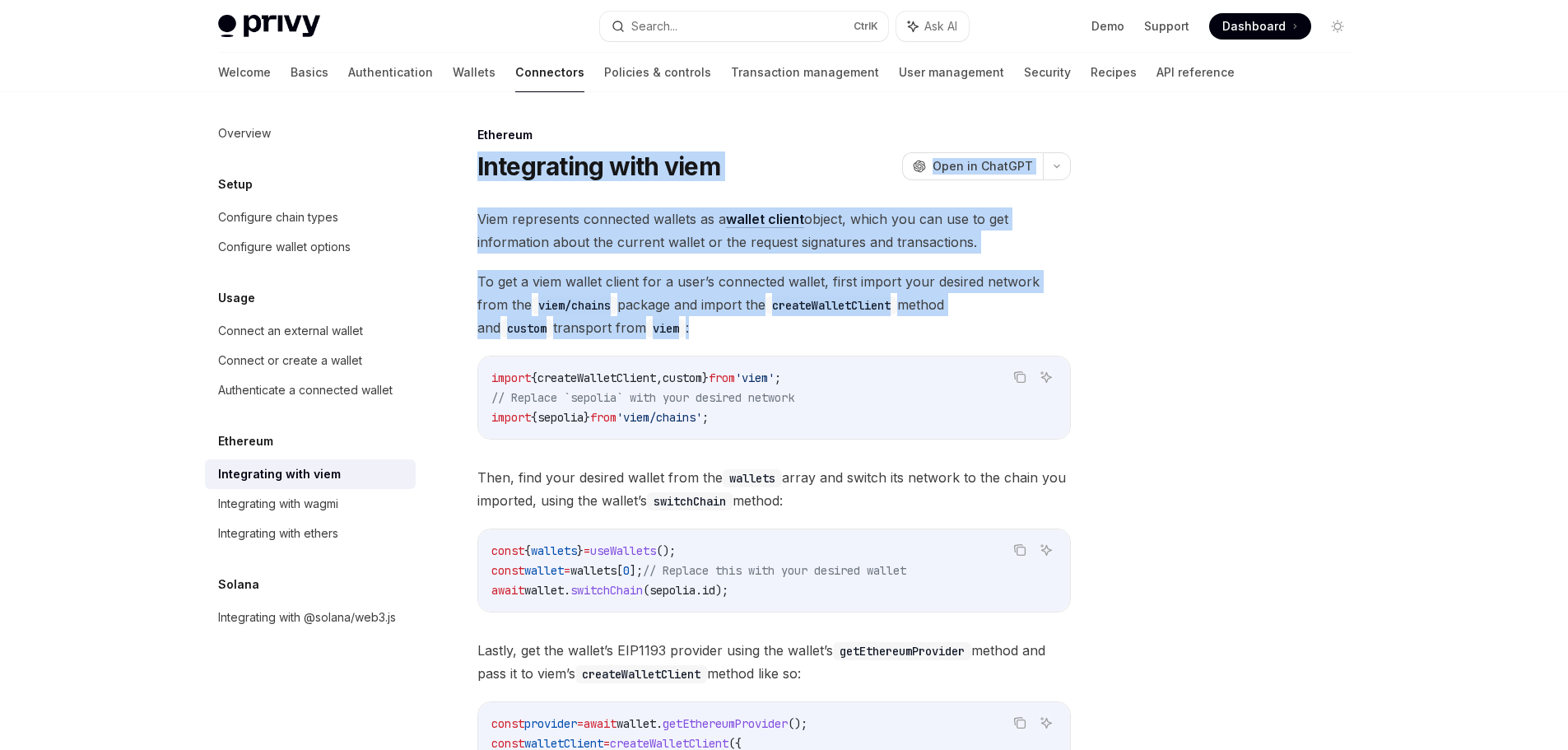
drag, startPoint x: 469, startPoint y: 152, endPoint x: 641, endPoint y: 360, distance: 269.9
click at [637, 334] on div "Ethereum Integrating with viem OpenAI Open in ChatGPT OpenAI Open in ChatGPT Vi…" at bounding box center [620, 643] width 908 height 1037
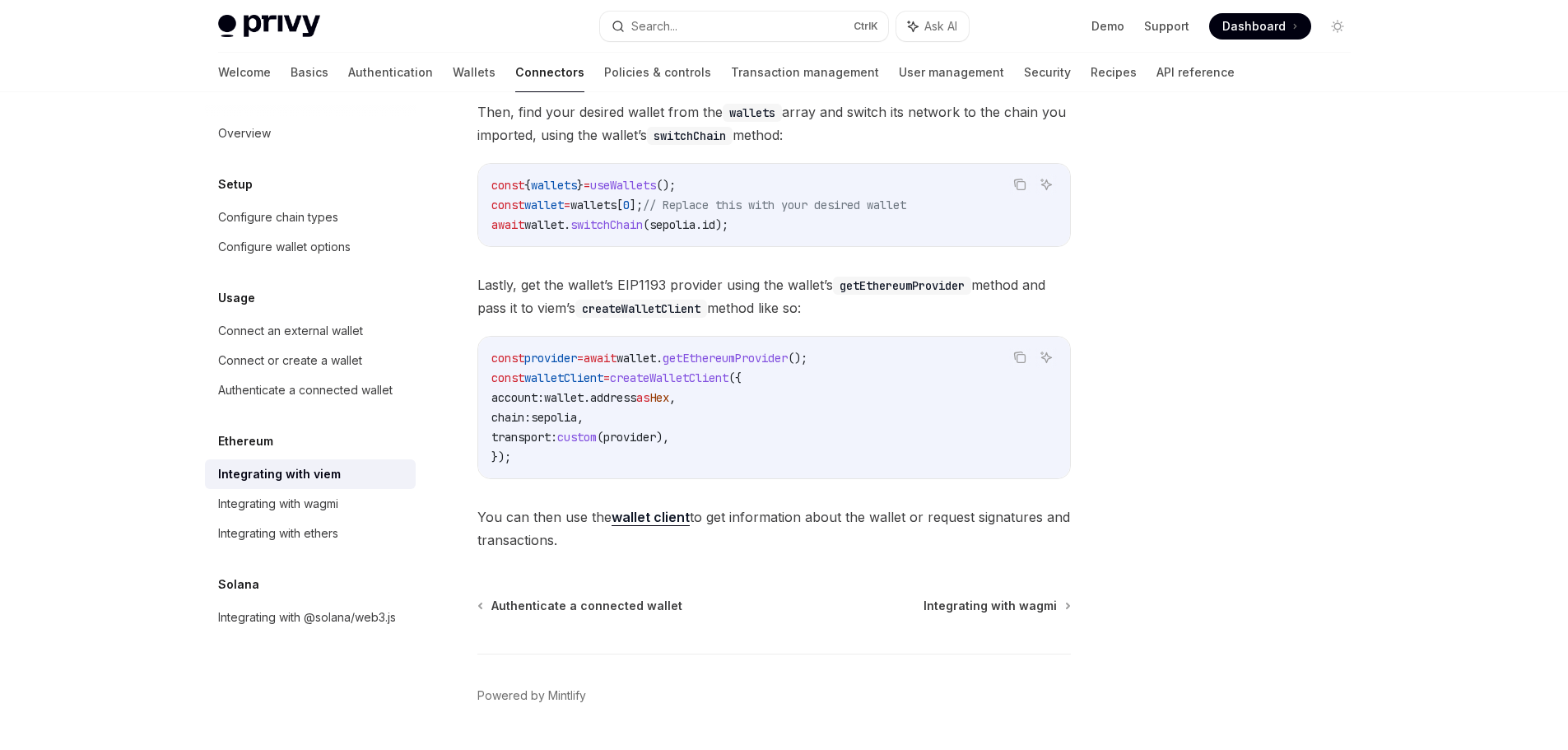
scroll to position [412, 0]
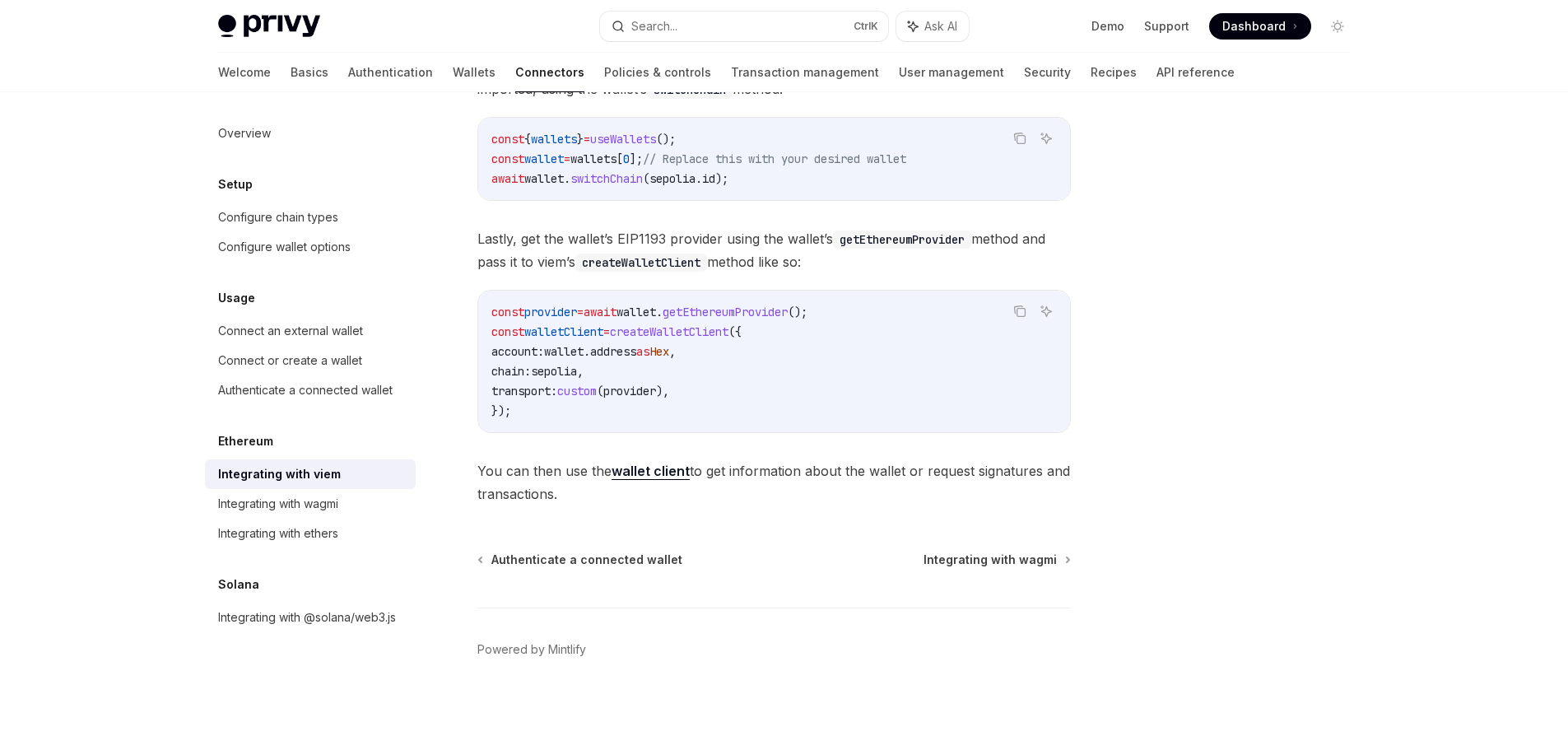
click at [615, 505] on span "You can then use the wallet client to get information about the wallet or reque…" at bounding box center [774, 483] width 594 height 47
copy div "Loremipsumd sita cons AdipIS Elit se DoeiUSM TempOR Inci ut LaboREE Dolo magnaa…"
click at [331, 506] on div "Integrating with wagmi" at bounding box center [278, 504] width 120 height 19
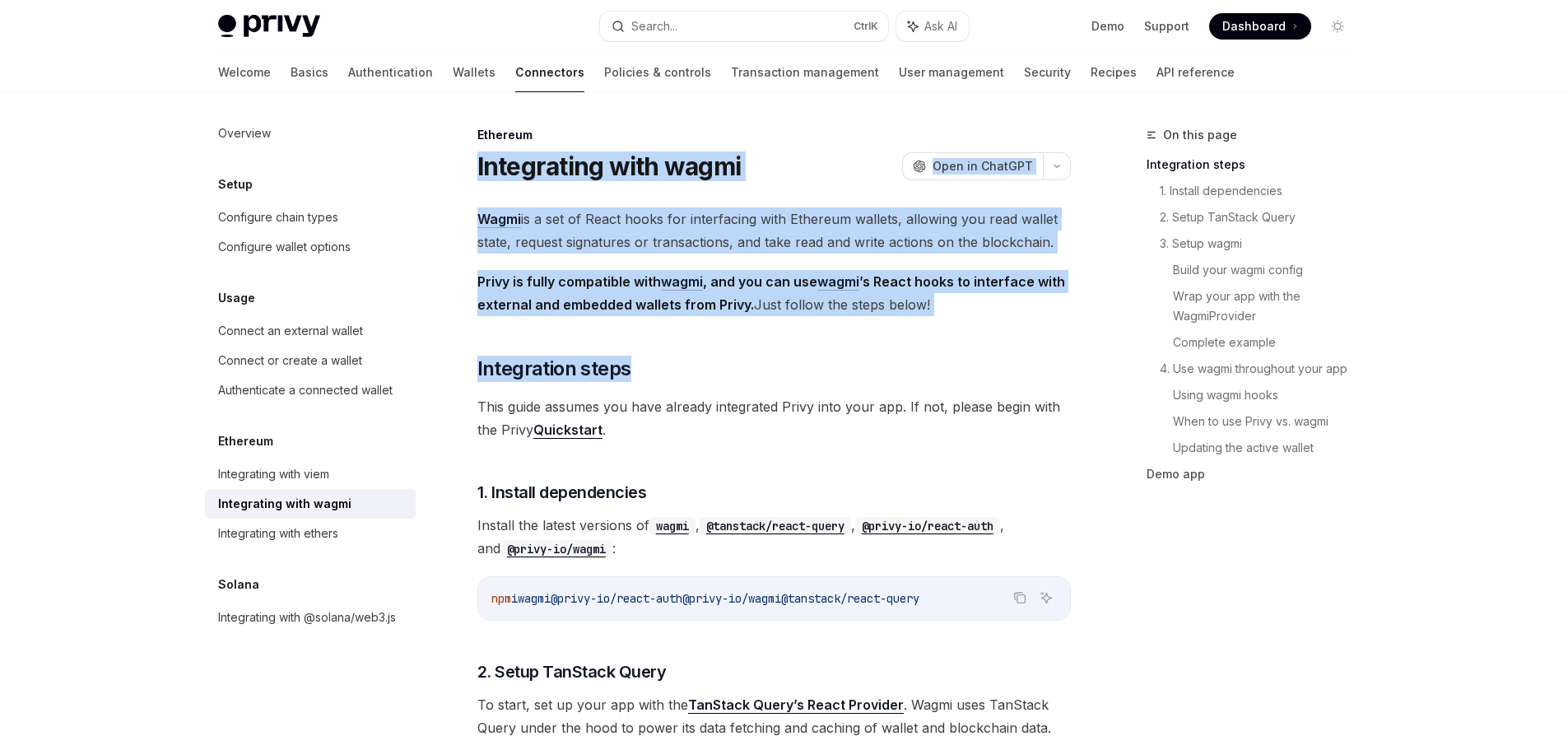
drag, startPoint x: 463, startPoint y: 167, endPoint x: 641, endPoint y: 348, distance: 253.9
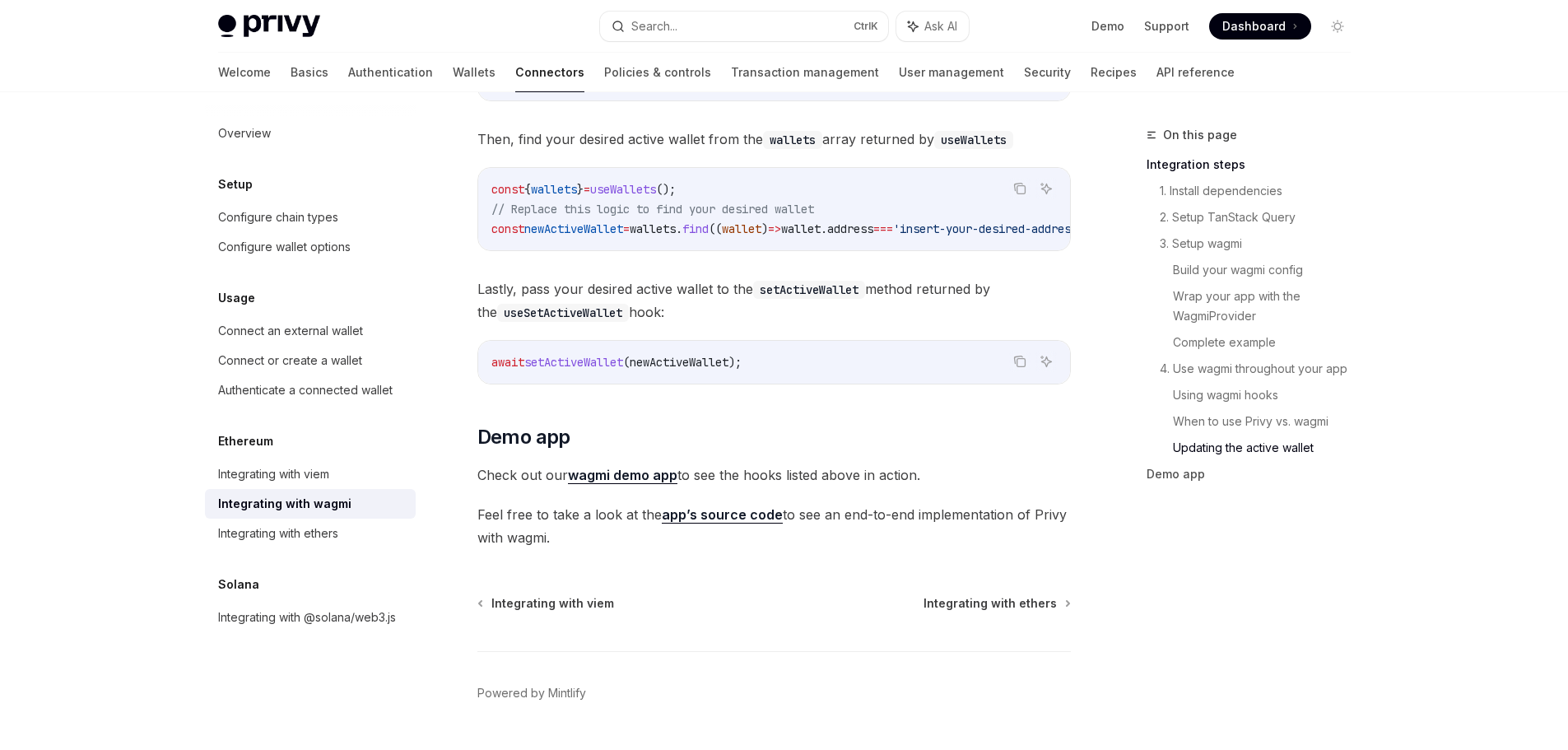
scroll to position [4706, 0]
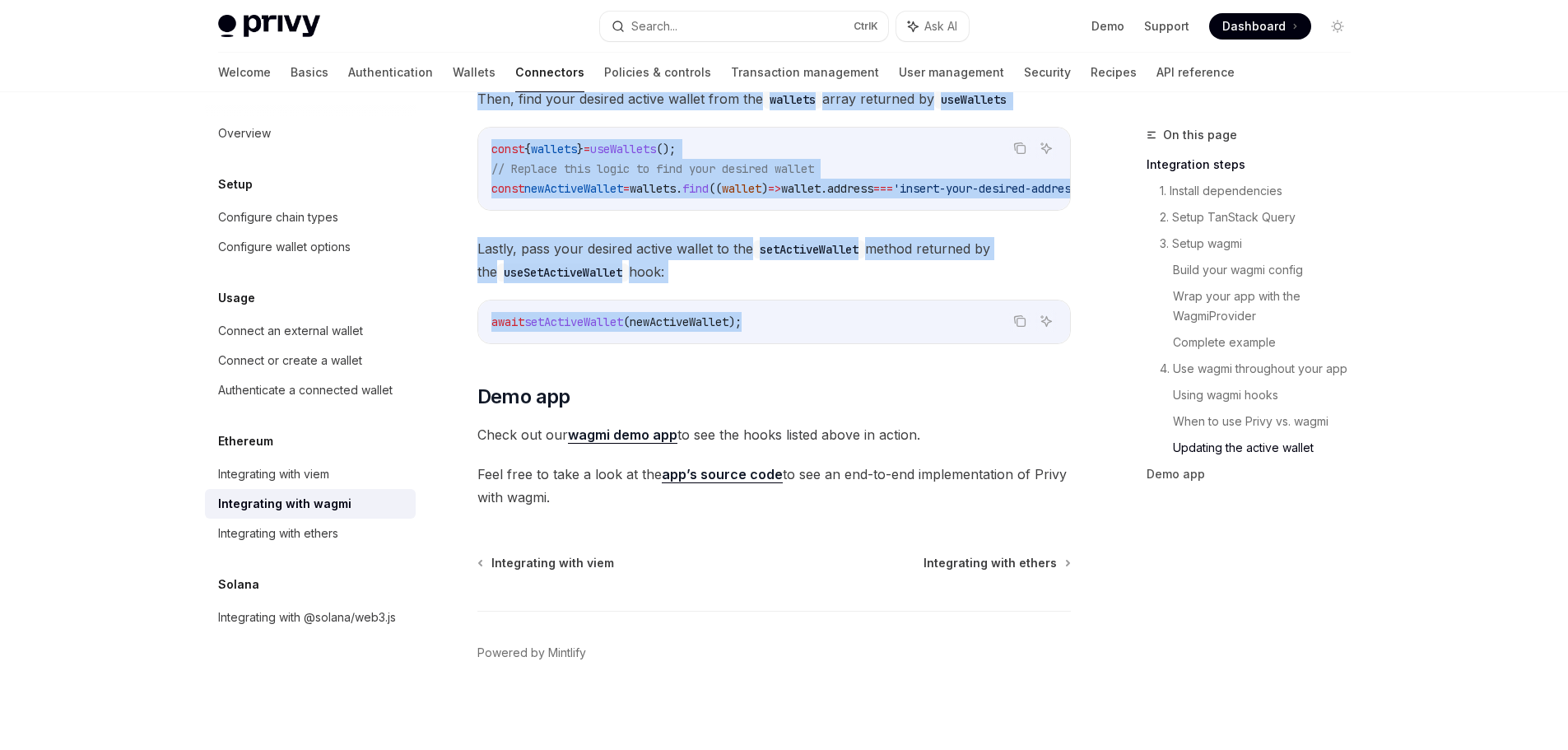
click at [812, 314] on code "await setActiveWallet ( newActiveWallet );" at bounding box center [774, 322] width 566 height 19
copy div "Loremipsumd sita conse AdipIS Elit se DoeiUSM TempOR Inci ut LaboREE Dolor ma a…"
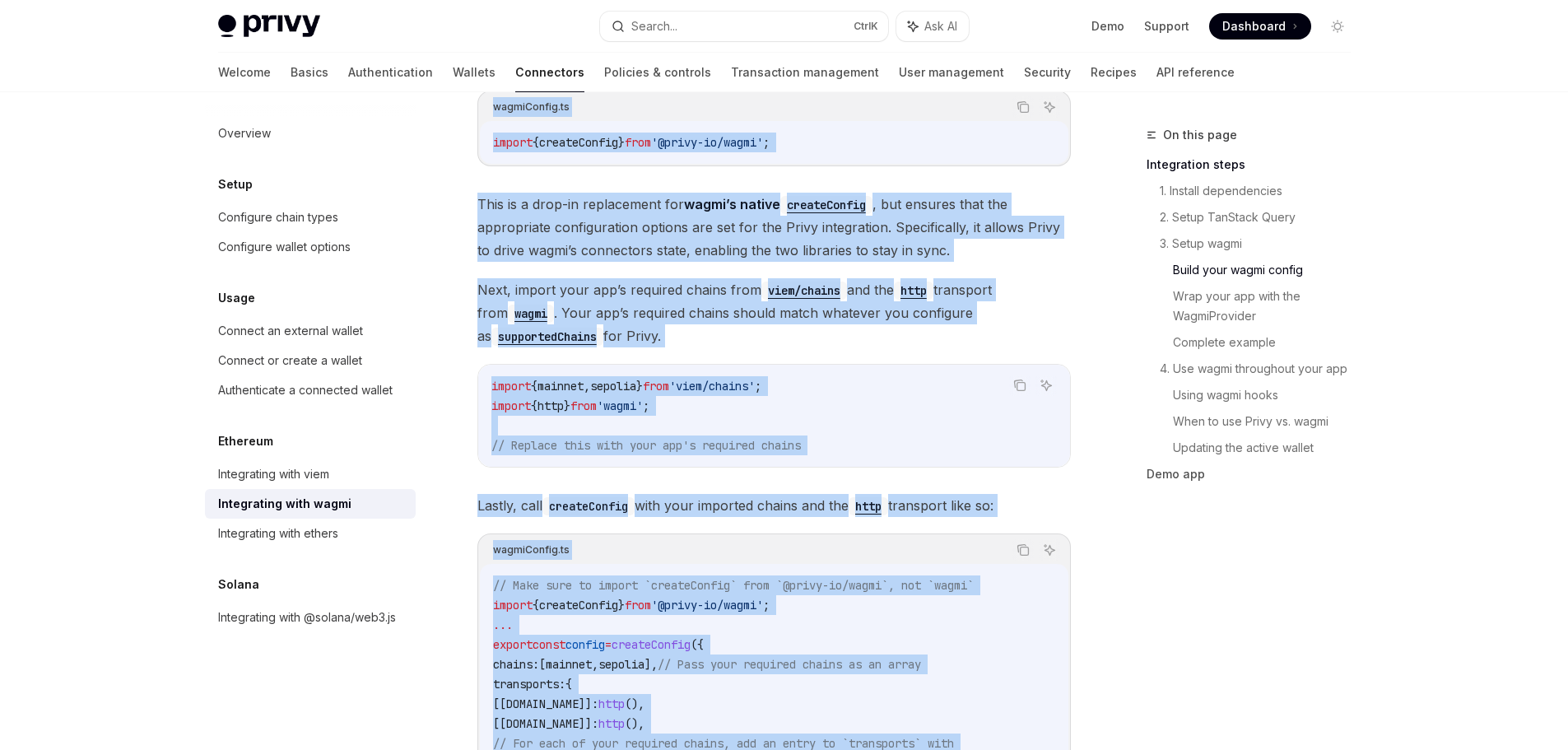
click at [764, 440] on div "import { mainnet , sepolia } from 'viem/chains' ; import { http } from 'wagmi' …" at bounding box center [774, 415] width 592 height 102
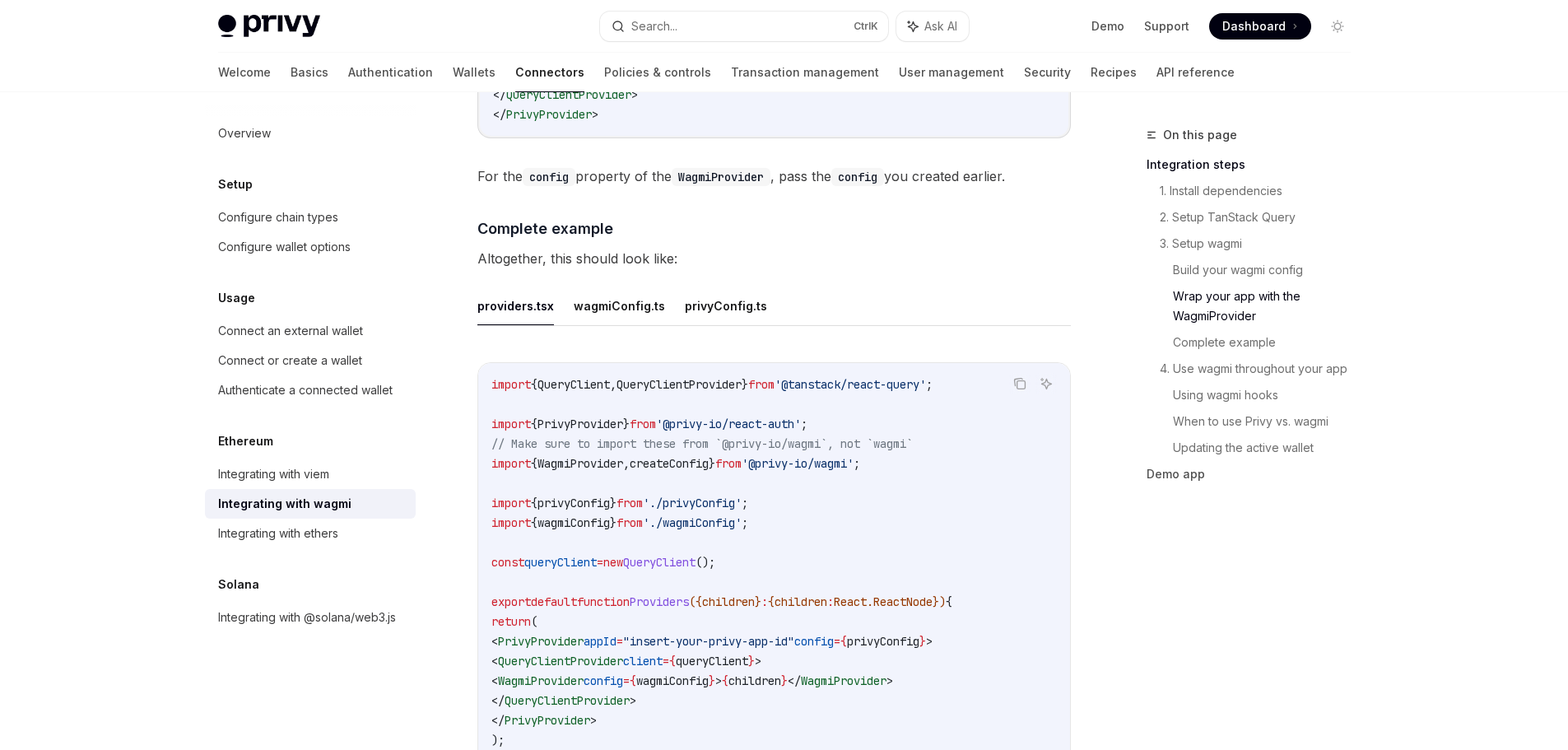
scroll to position [2882, 0]
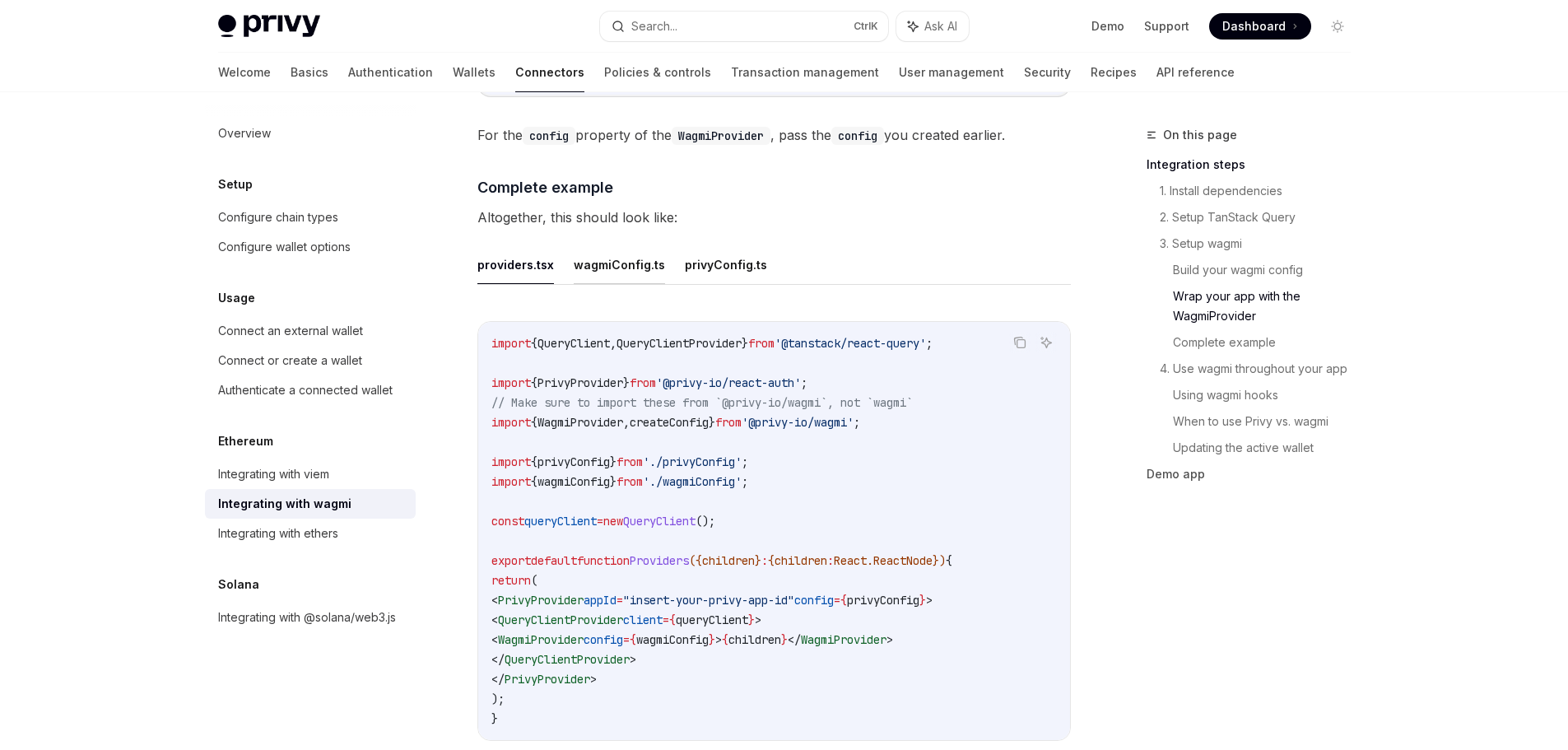
click at [637, 254] on button "wagmiConfig.ts" at bounding box center [619, 265] width 91 height 39
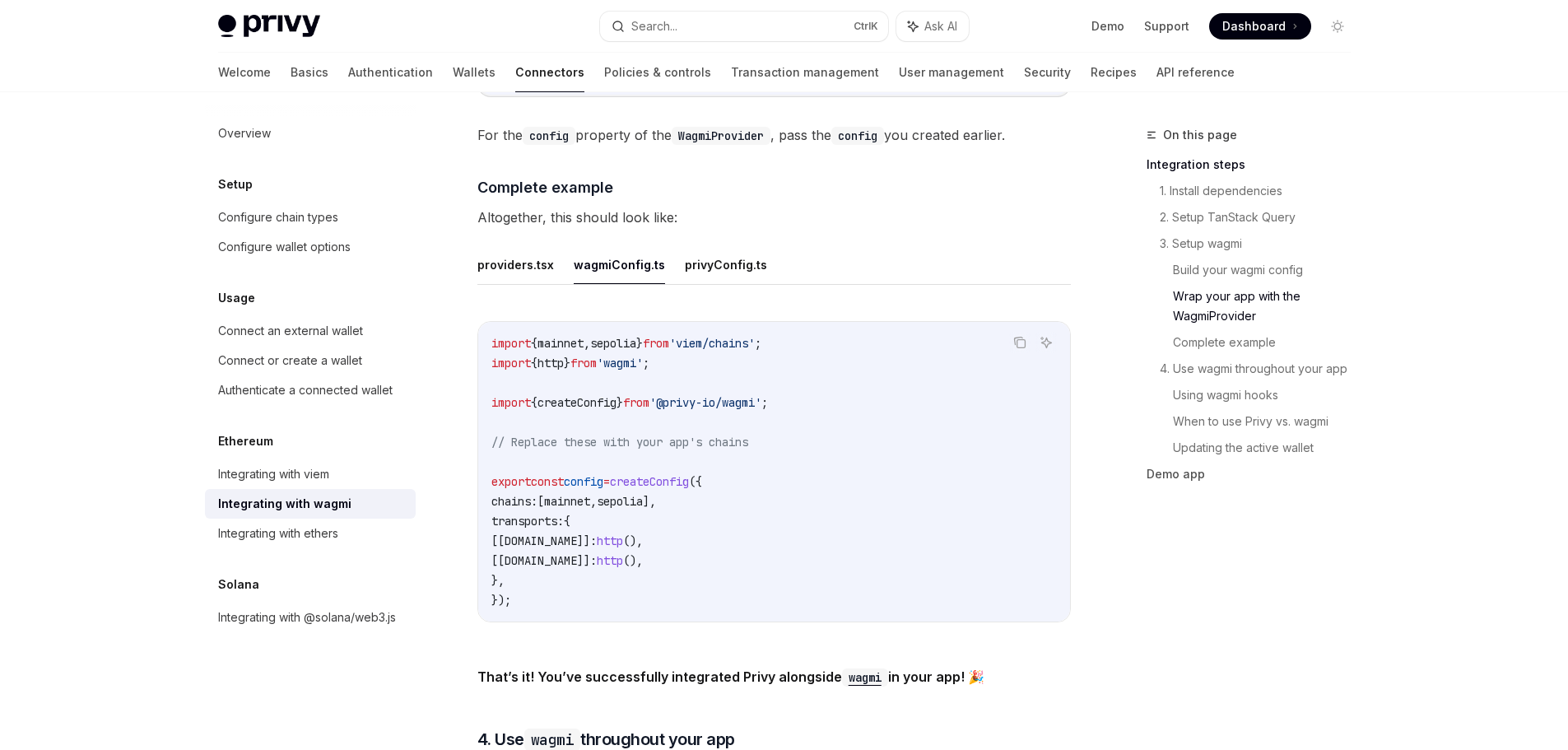
click at [1018, 344] on code "import { mainnet , sepolia } from 'viem/chains' ; import { http } from 'wagmi' …" at bounding box center [774, 471] width 566 height 276
click at [1019, 336] on icon "Copy the contents from the code block" at bounding box center [1020, 343] width 14 height 14
click at [725, 276] on div "providers.tsx wagmiConfig.ts privyConfig.ts Copy Ask AI import { mainnet , sepo…" at bounding box center [774, 447] width 594 height 403
click at [721, 265] on button "privyConfig.ts" at bounding box center [725, 265] width 82 height 39
type textarea "*"
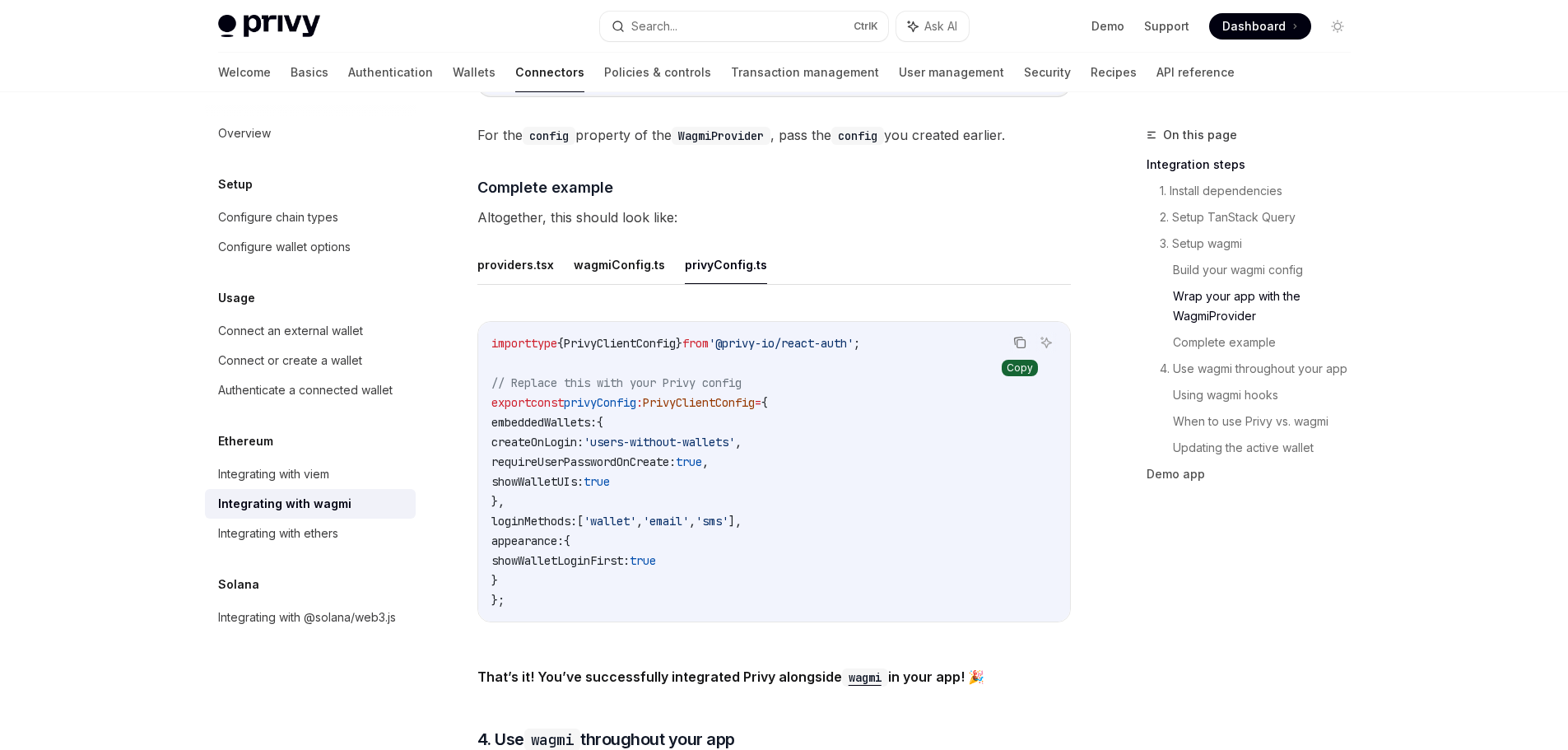
click at [1016, 336] on icon "Copy the contents from the code block" at bounding box center [1020, 343] width 14 height 14
